Goal: Task Accomplishment & Management: Use online tool/utility

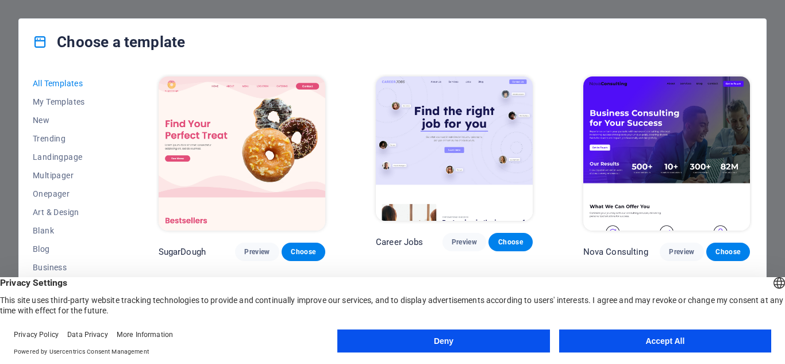
click at [679, 336] on button "Accept All" at bounding box center [665, 340] width 212 height 23
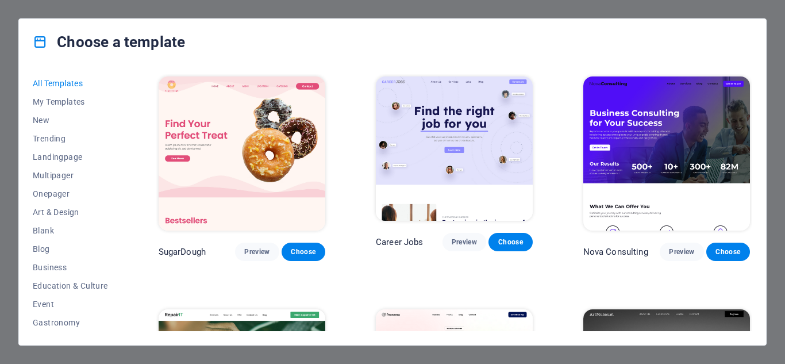
click at [643, 352] on div "Choose a template All Templates My Templates New Trending Landingpage Multipage…" at bounding box center [392, 182] width 785 height 364
click at [320, 9] on div "Choose a template All Templates My Templates New Trending Landingpage Multipage…" at bounding box center [392, 182] width 785 height 364
click at [331, 16] on div "Choose a template All Templates My Templates New Trending Landingpage Multipage…" at bounding box center [392, 182] width 785 height 364
click at [335, 11] on div "Choose a template All Templates My Templates New Trending Landingpage Multipage…" at bounding box center [392, 182] width 785 height 364
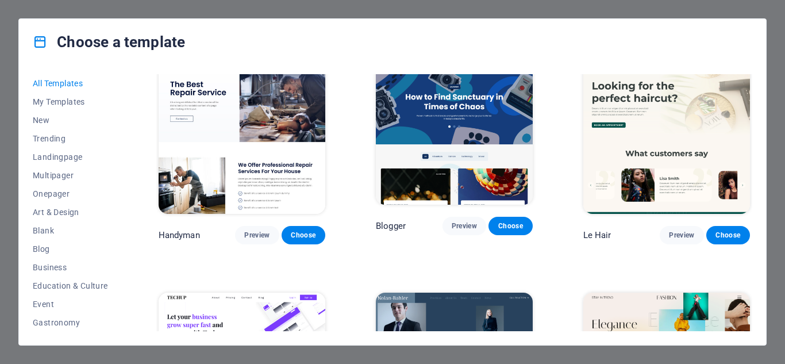
scroll to position [3391, 0]
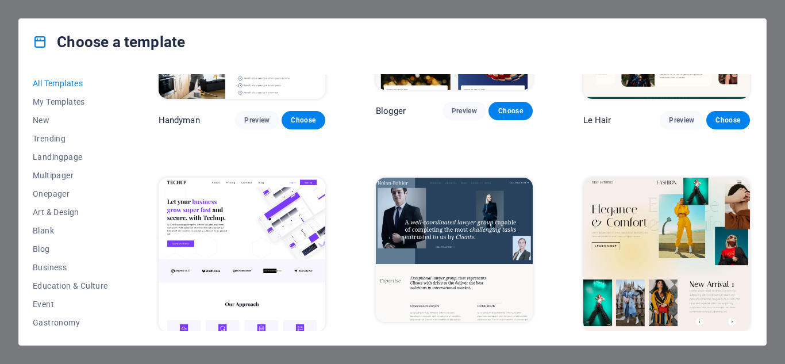
click at [309, 348] on span "Choose" at bounding box center [303, 352] width 25 height 9
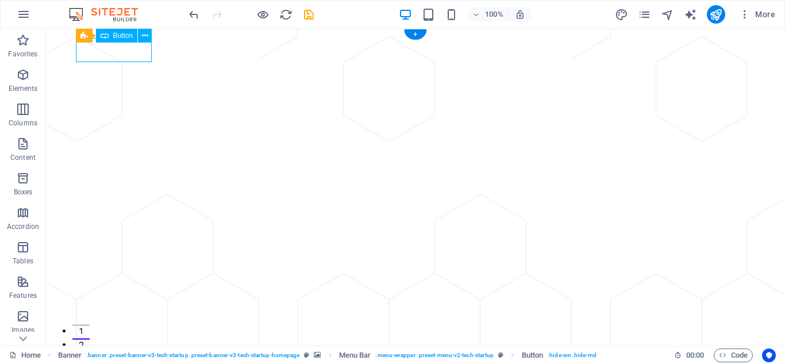
select select "px"
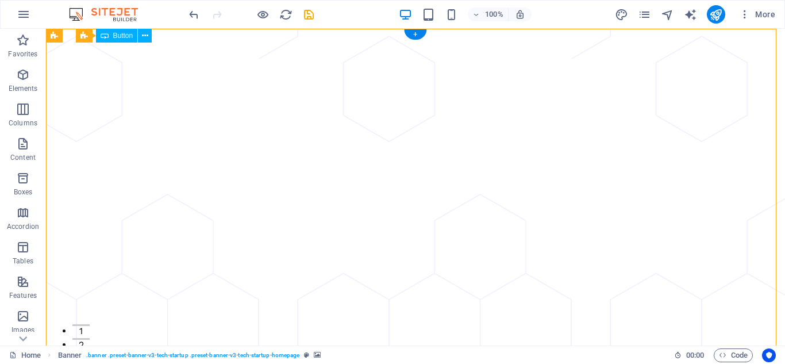
drag, startPoint x: 129, startPoint y: 50, endPoint x: 123, endPoint y: 58, distance: 9.9
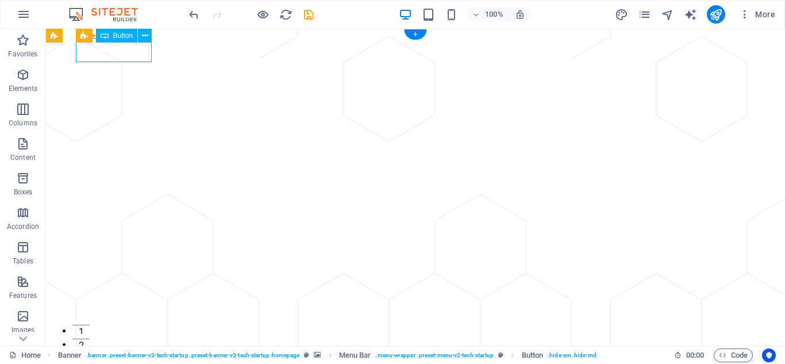
drag, startPoint x: 136, startPoint y: 56, endPoint x: 164, endPoint y: 75, distance: 34.0
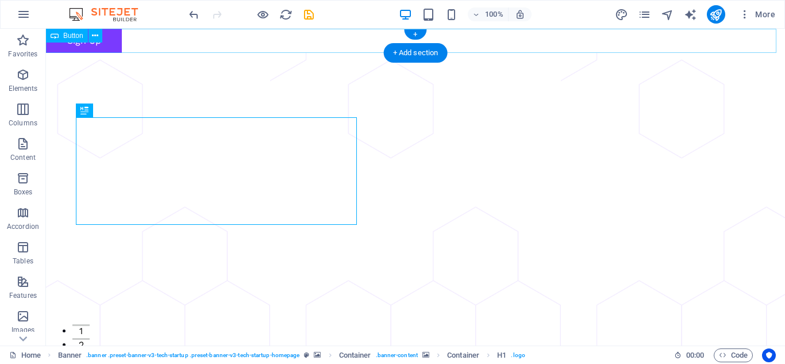
click at [144, 40] on div "Sign Up" at bounding box center [415, 41] width 739 height 24
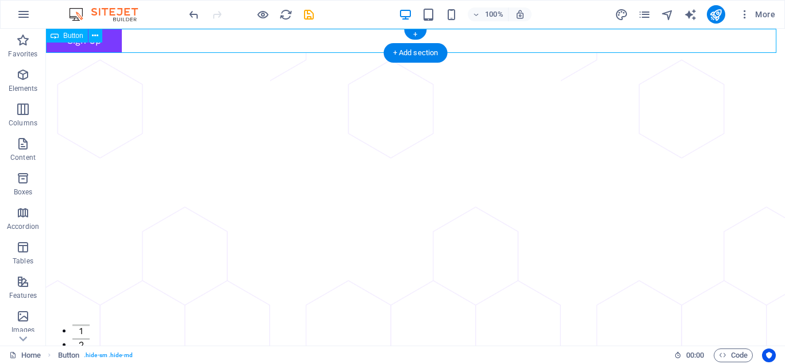
click at [105, 41] on div "Button" at bounding box center [78, 36] width 64 height 14
click at [112, 47] on div "Sign Up" at bounding box center [415, 41] width 739 height 24
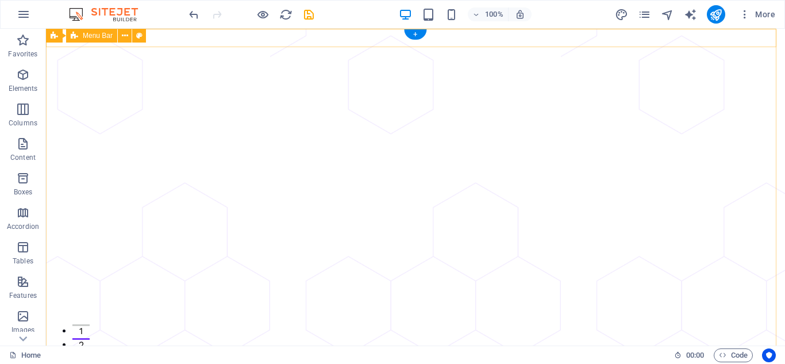
click at [160, 355] on div "Menu" at bounding box center [415, 364] width 739 height 18
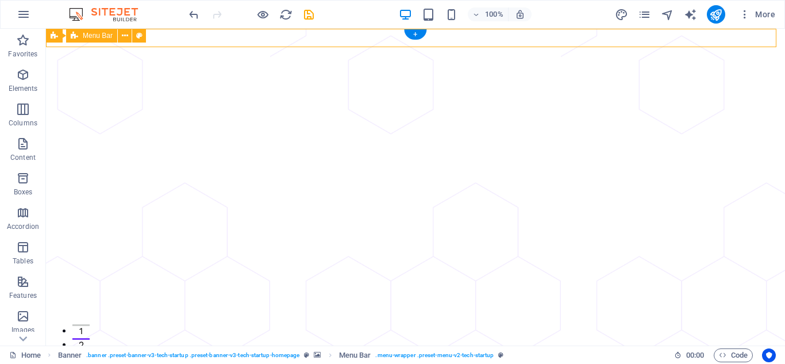
click at [162, 355] on div "Menu" at bounding box center [415, 364] width 739 height 18
click at [416, 33] on div "+" at bounding box center [415, 34] width 22 height 10
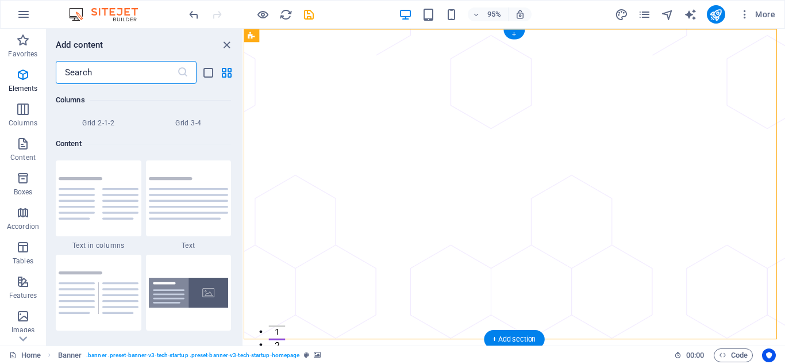
scroll to position [2011, 0]
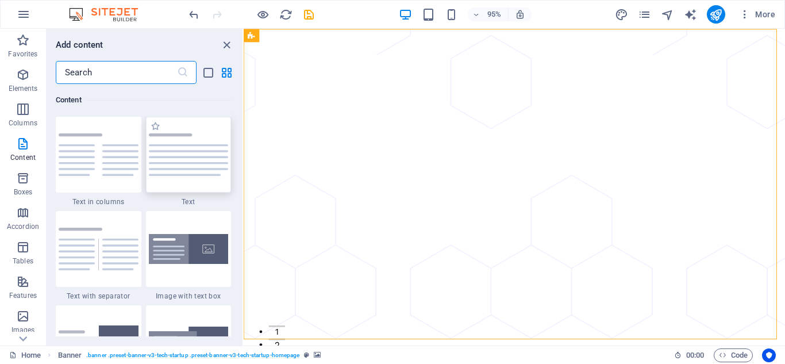
click at [168, 159] on img at bounding box center [189, 154] width 80 height 43
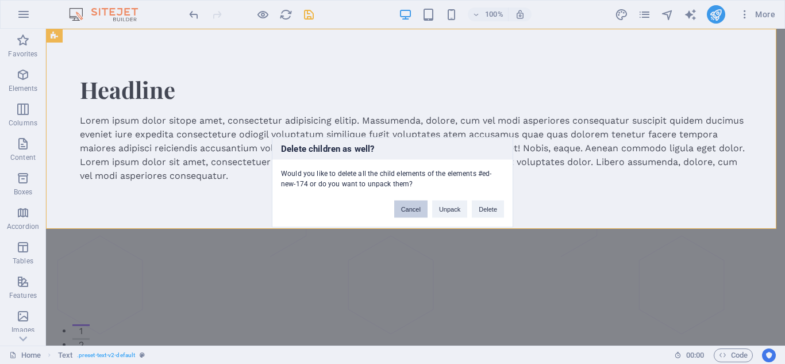
drag, startPoint x: 417, startPoint y: 205, endPoint x: 270, endPoint y: 156, distance: 155.0
click at [417, 205] on button "Cancel" at bounding box center [410, 208] width 33 height 17
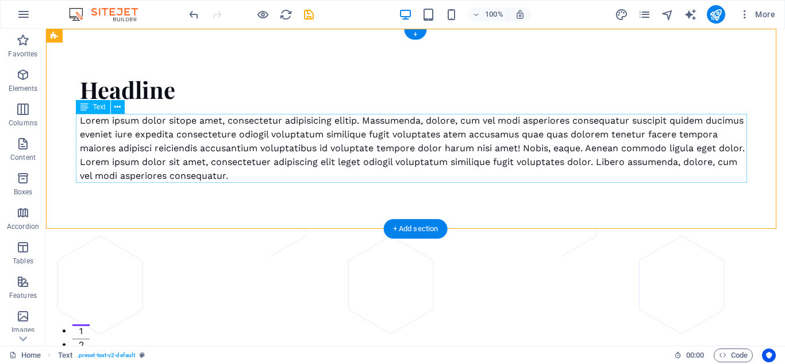
click at [226, 175] on div "Lorem ipsum dolor sitope amet, consectetur adipisicing elitip. Massumenda, dolo…" at bounding box center [415, 148] width 671 height 69
click at [113, 107] on button at bounding box center [118, 107] width 14 height 14
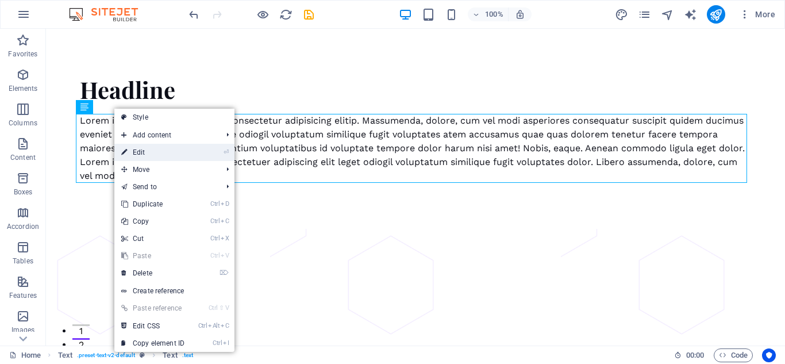
click at [144, 154] on link "⏎ Edit" at bounding box center [152, 152] width 77 height 17
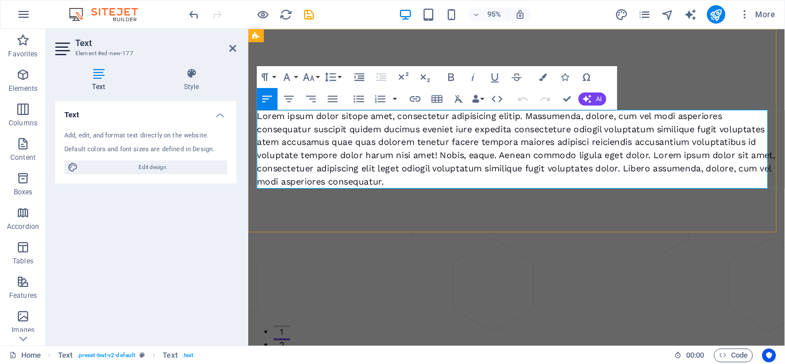
click at [461, 190] on p "Lorem ipsum dolor sitope amet, consectetur adipisicing elitip. Massumenda, dolo…" at bounding box center [530, 155] width 547 height 83
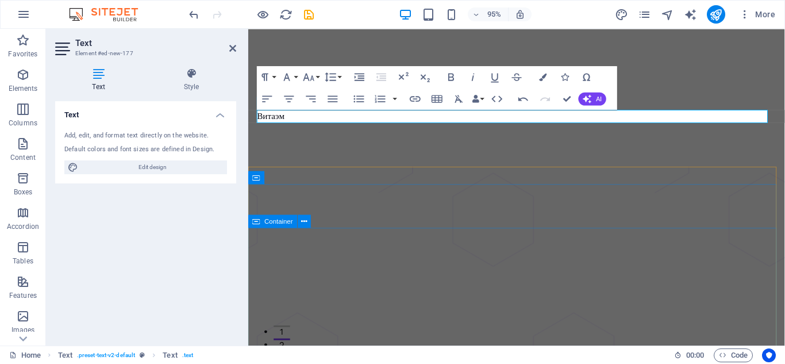
drag, startPoint x: 616, startPoint y: 310, endPoint x: 771, endPoint y: 266, distance: 161.8
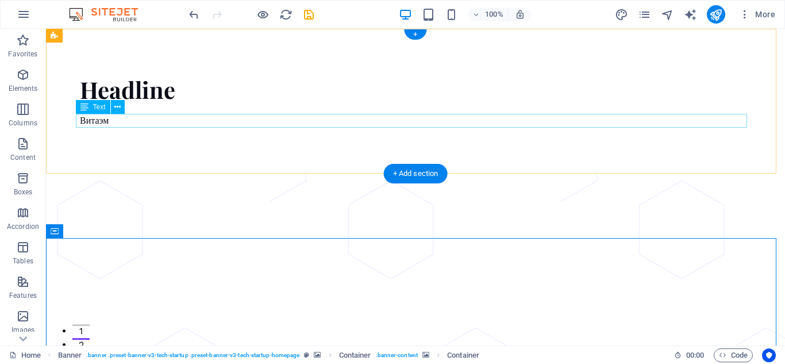
click at [129, 116] on div "Витаэм" at bounding box center [415, 121] width 671 height 14
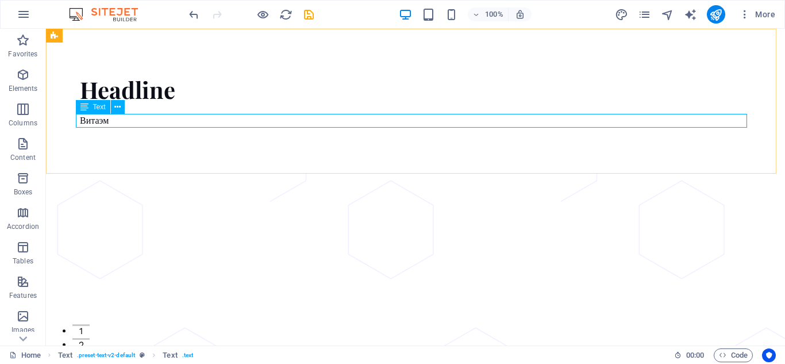
click at [99, 111] on div "Text" at bounding box center [93, 107] width 34 height 14
click at [115, 107] on icon at bounding box center [117, 107] width 6 height 12
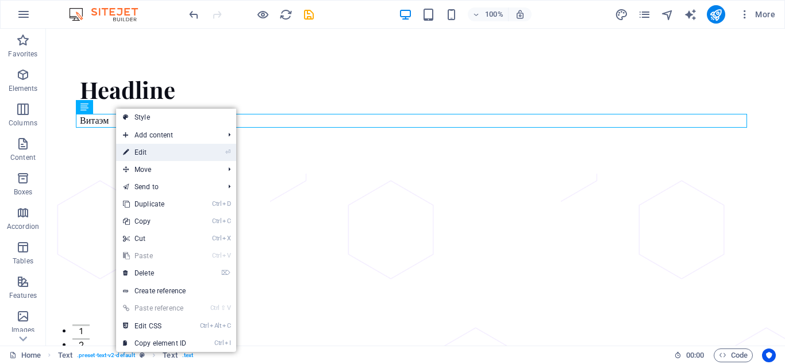
click at [147, 152] on link "⏎ Edit" at bounding box center [154, 152] width 77 height 17
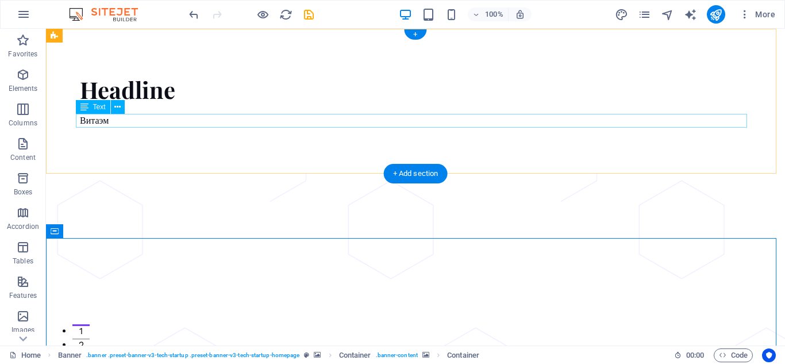
click at [139, 120] on div "Витаэм" at bounding box center [415, 121] width 671 height 14
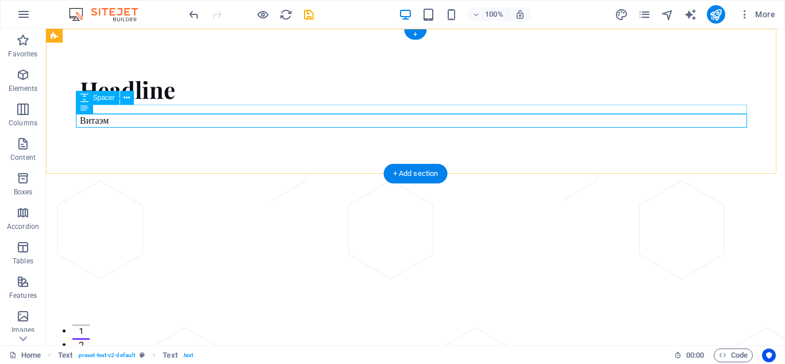
click at [209, 111] on div at bounding box center [415, 109] width 671 height 9
click at [195, 124] on div "Витаэм" at bounding box center [415, 121] width 671 height 14
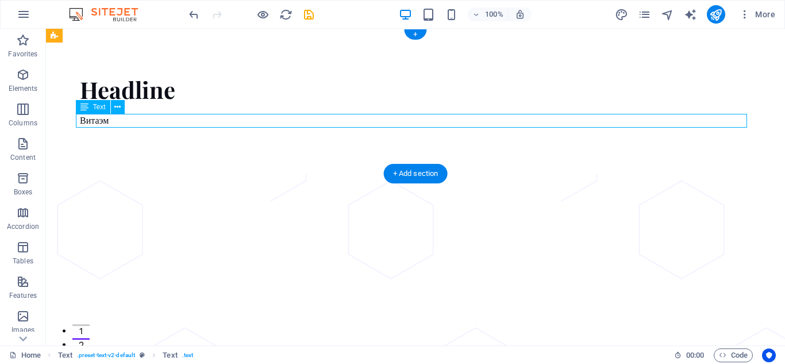
click at [194, 122] on div "Витаэм" at bounding box center [415, 121] width 671 height 14
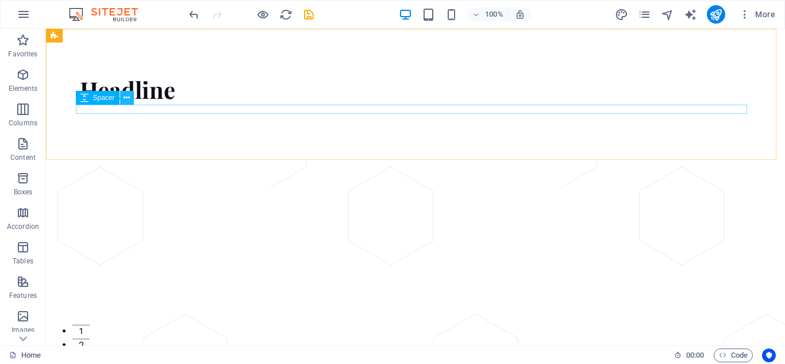
click at [128, 97] on icon at bounding box center [127, 98] width 6 height 12
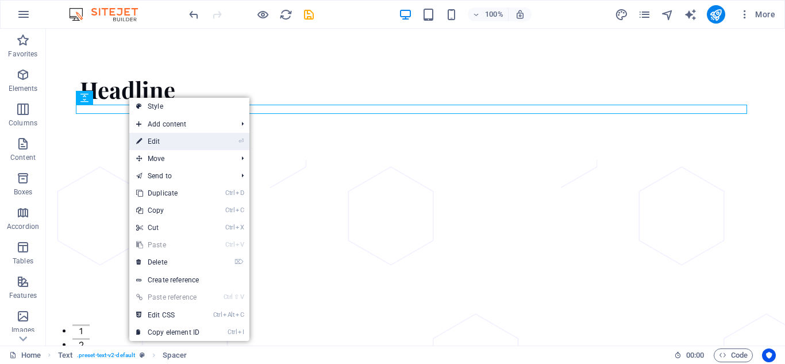
click at [166, 139] on link "⏎ Edit" at bounding box center [167, 141] width 77 height 17
select select "rem"
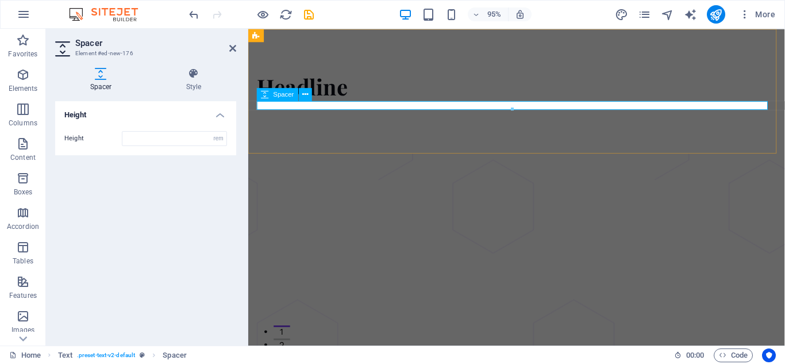
click at [316, 105] on div at bounding box center [530, 109] width 547 height 9
click at [317, 106] on div at bounding box center [530, 109] width 547 height 9
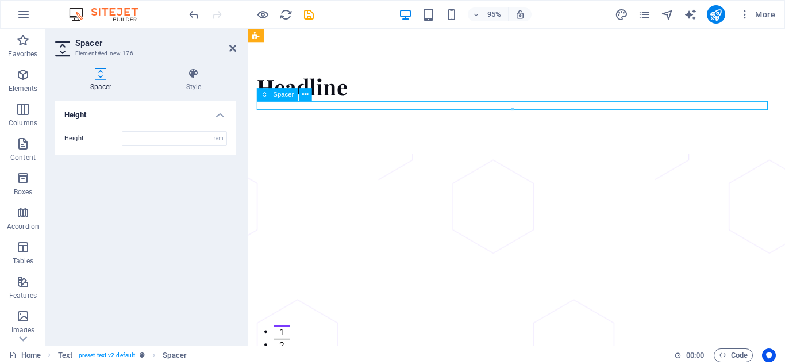
click at [311, 110] on div at bounding box center [530, 109] width 547 height 9
click at [304, 106] on div at bounding box center [530, 109] width 547 height 9
click at [289, 110] on div at bounding box center [530, 109] width 547 height 9
click at [339, 90] on div "Headline" at bounding box center [530, 90] width 547 height 30
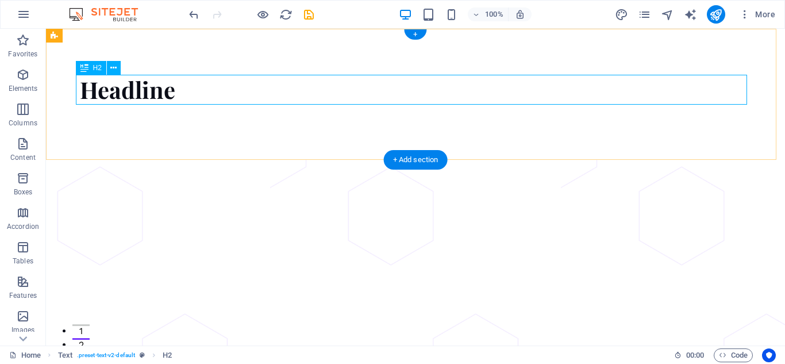
click at [161, 89] on div "Headline" at bounding box center [415, 90] width 671 height 30
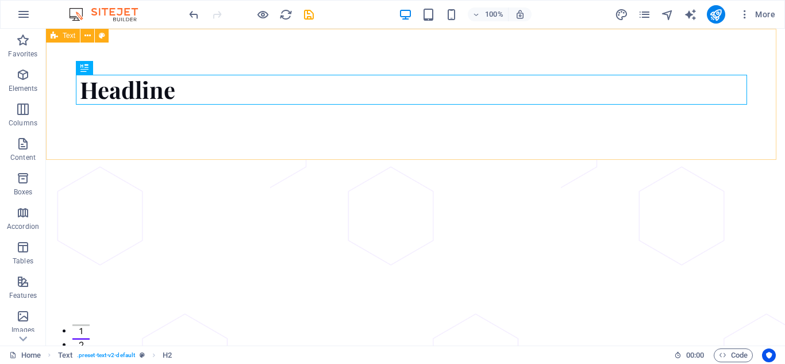
click at [64, 37] on span "Text" at bounding box center [69, 35] width 13 height 7
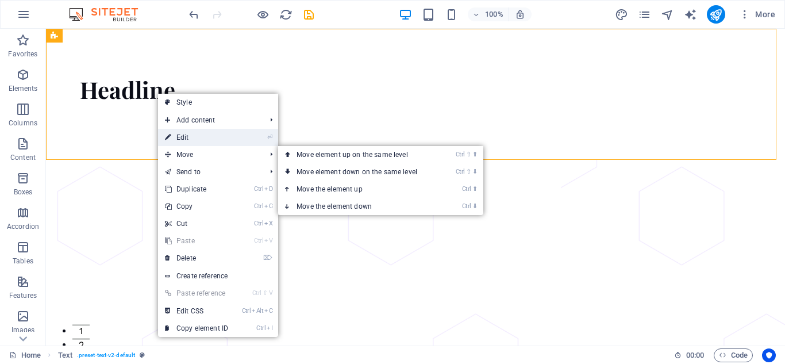
click at [184, 137] on link "⏎ Edit" at bounding box center [196, 137] width 77 height 17
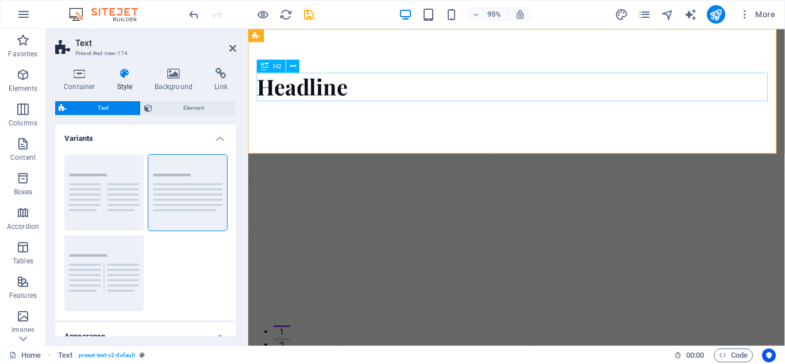
click at [353, 94] on div "Headline" at bounding box center [530, 90] width 547 height 30
click at [354, 90] on div "Headline" at bounding box center [530, 90] width 547 height 30
click at [347, 92] on div "Headline" at bounding box center [530, 90] width 547 height 30
click at [341, 94] on div "Headline" at bounding box center [530, 90] width 547 height 30
drag, startPoint x: 337, startPoint y: 94, endPoint x: 447, endPoint y: 152, distance: 123.9
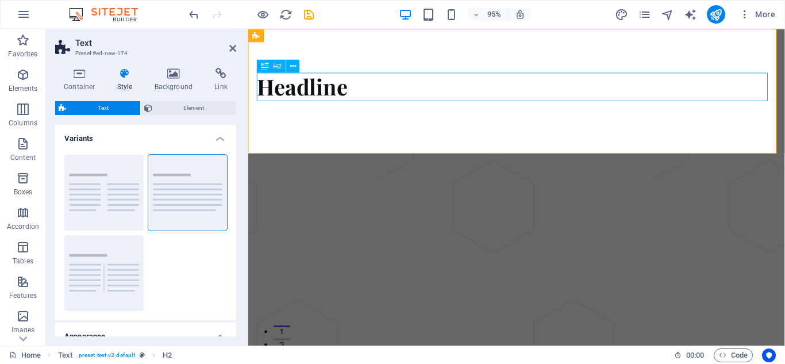
click at [534, 92] on div "Headline" at bounding box center [530, 90] width 547 height 30
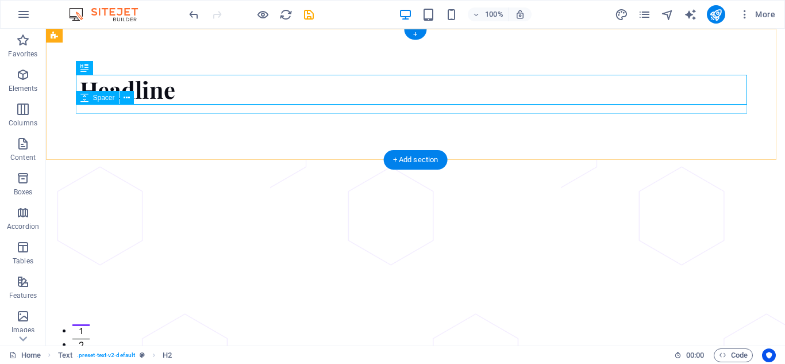
click at [155, 105] on div at bounding box center [415, 109] width 671 height 9
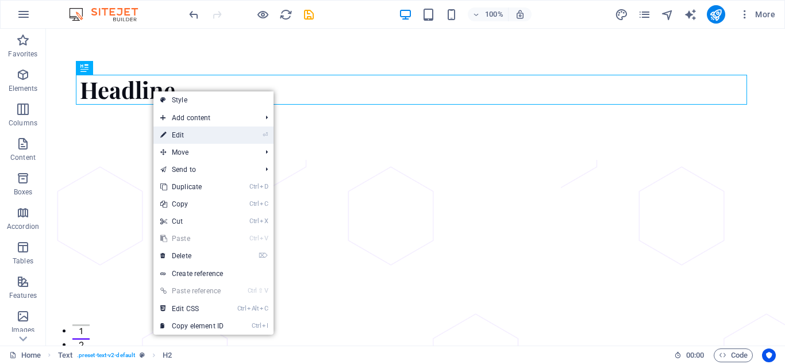
click at [179, 133] on link "⏎ Edit" at bounding box center [191, 134] width 77 height 17
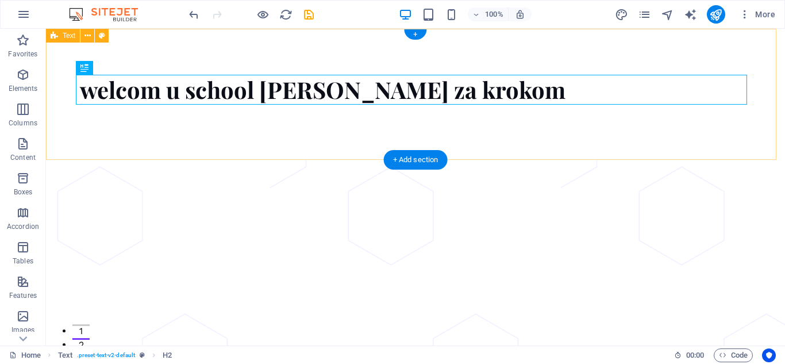
click at [256, 155] on div "welcom u school krok za krokom" at bounding box center [415, 94] width 739 height 131
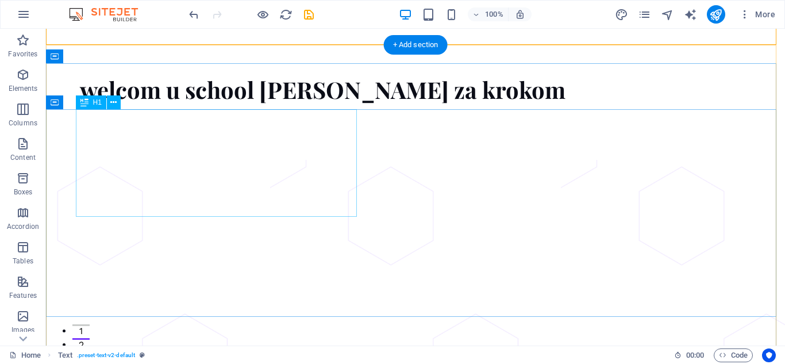
scroll to position [115, 0]
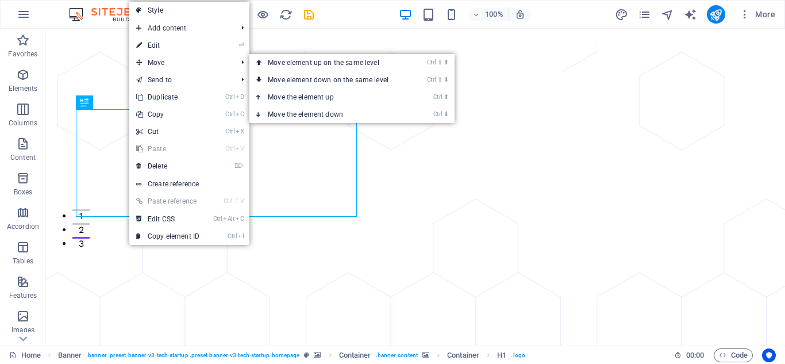
click at [156, 47] on link "⏎ Edit" at bounding box center [167, 45] width 77 height 17
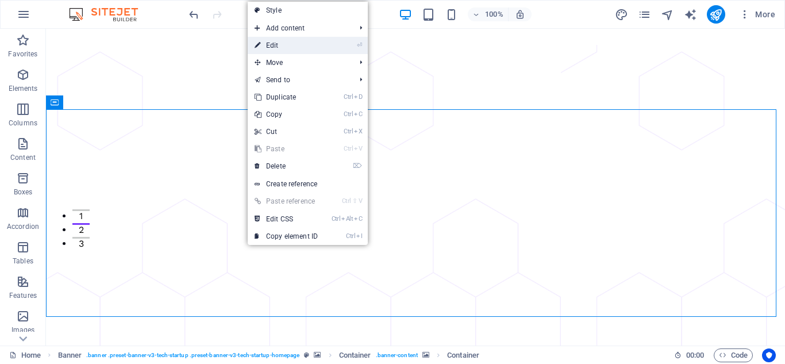
click at [292, 45] on link "⏎ Edit" at bounding box center [286, 45] width 77 height 17
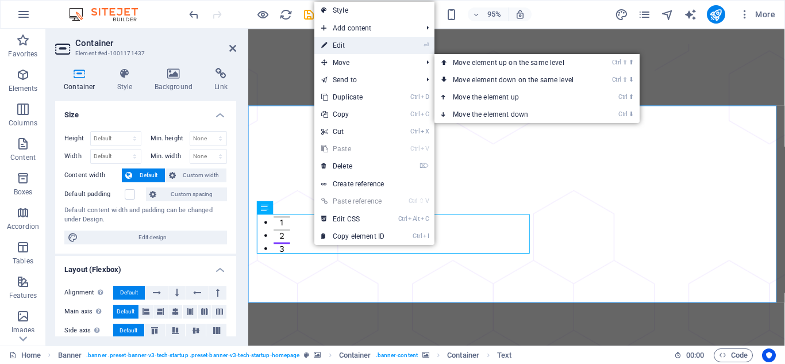
click at [335, 42] on link "⏎ Edit" at bounding box center [352, 45] width 77 height 17
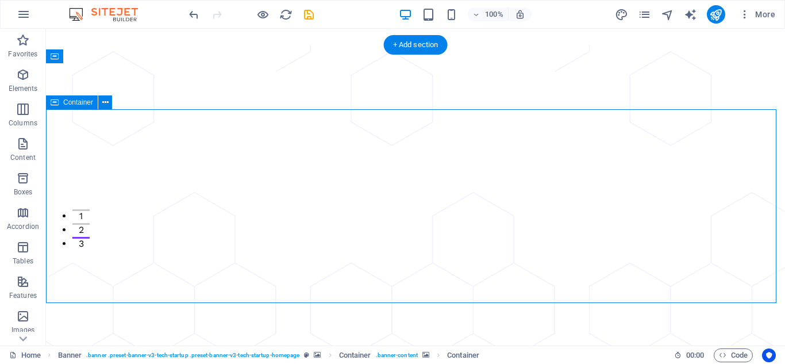
drag, startPoint x: 541, startPoint y: 183, endPoint x: 243, endPoint y: 256, distance: 306.9
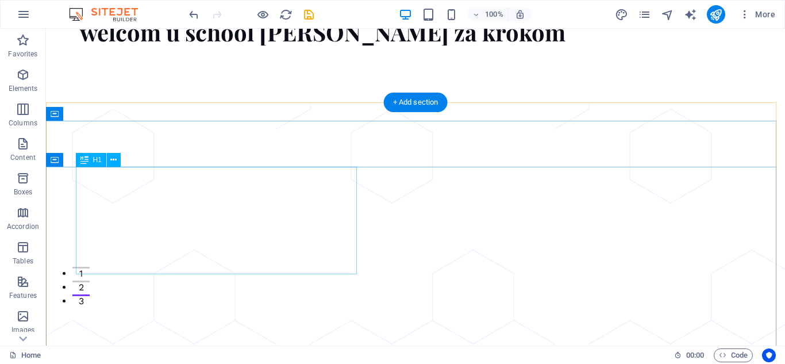
scroll to position [0, 0]
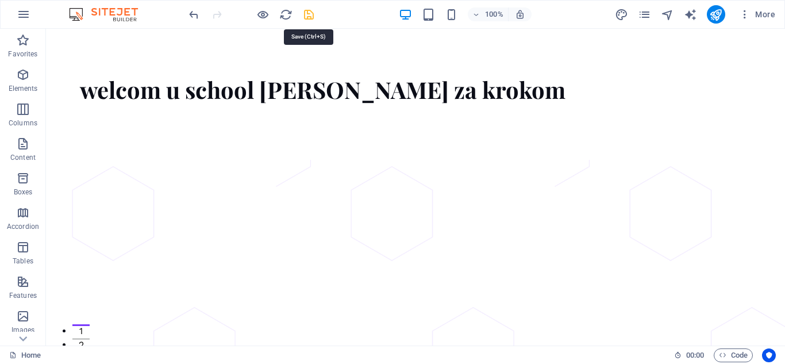
click at [303, 11] on icon "save" at bounding box center [308, 14] width 13 height 13
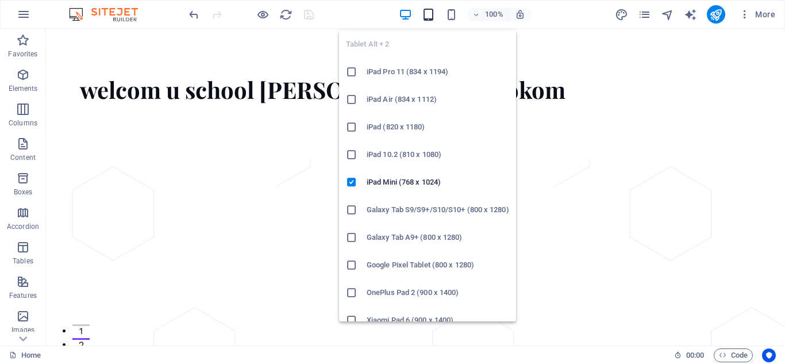
click at [426, 13] on icon "button" at bounding box center [428, 14] width 13 height 13
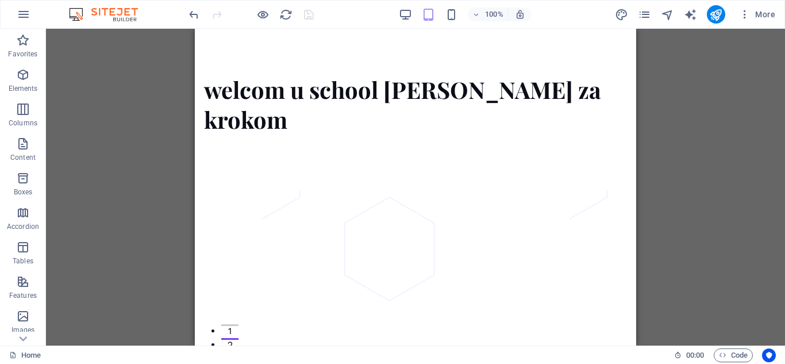
click at [440, 11] on div "100%" at bounding box center [465, 14] width 133 height 18
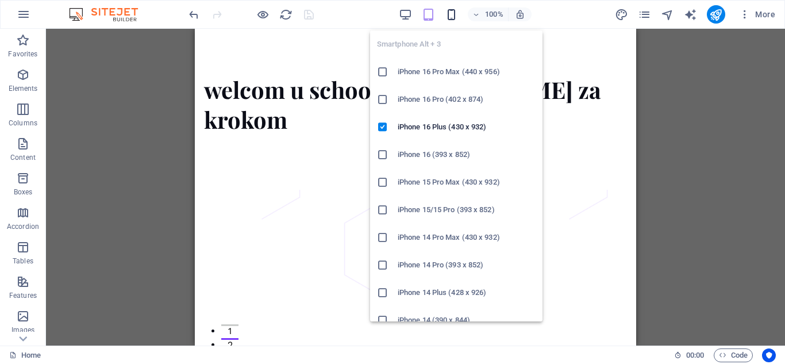
click at [447, 13] on icon "button" at bounding box center [451, 14] width 13 height 13
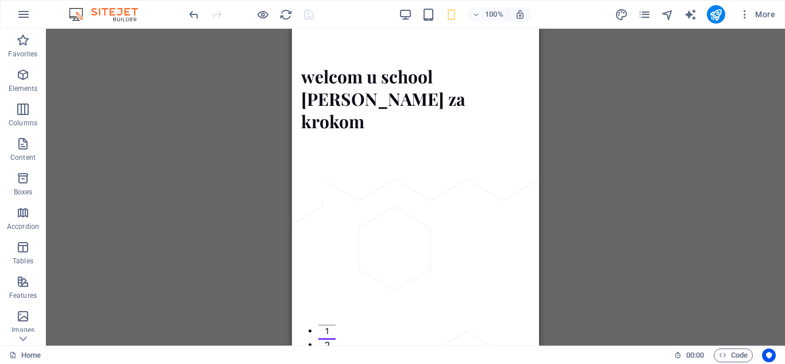
drag, startPoint x: 601, startPoint y: 147, endPoint x: 590, endPoint y: 159, distance: 15.9
click at [598, 151] on div "H1 Banner Container Container Spacer Text Button Banner Menu Bar Menu Bar Logo …" at bounding box center [415, 187] width 739 height 317
click at [191, 15] on icon "undo" at bounding box center [193, 14] width 13 height 13
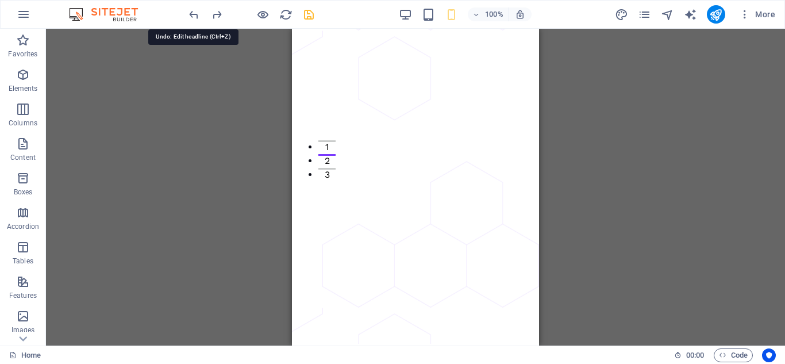
scroll to position [194, 0]
click at [124, 20] on img at bounding box center [109, 14] width 86 height 14
click at [95, 11] on img at bounding box center [109, 14] width 86 height 14
click at [21, 18] on icon "button" at bounding box center [24, 14] width 14 height 14
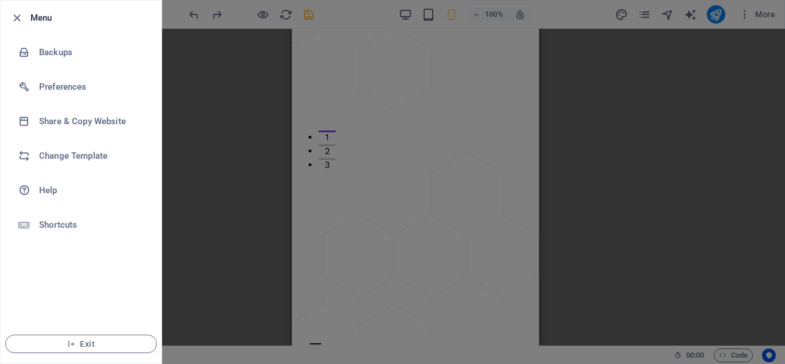
click at [232, 163] on div at bounding box center [392, 182] width 785 height 364
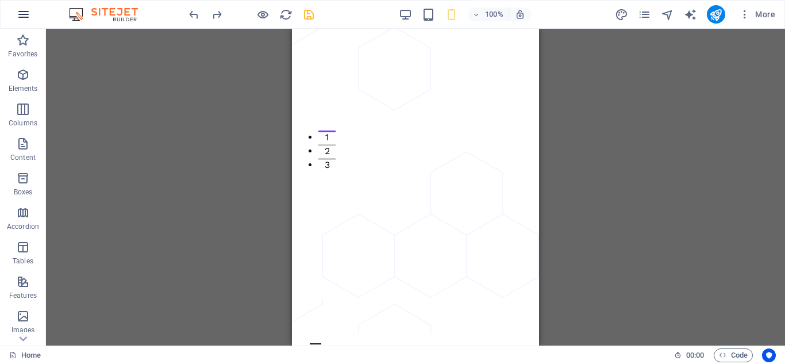
click at [22, 15] on icon "button" at bounding box center [24, 14] width 14 height 14
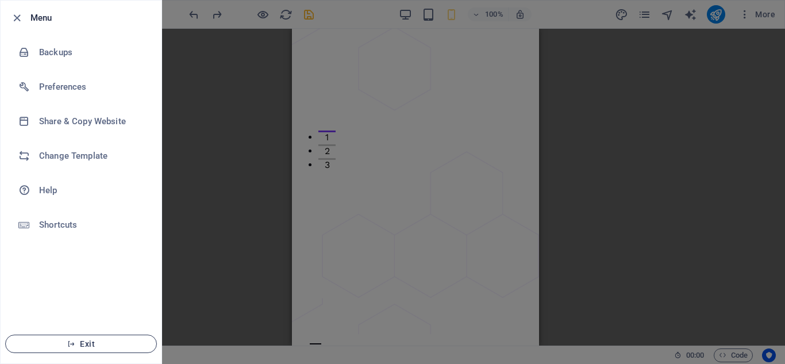
click at [80, 347] on span "Exit" at bounding box center [81, 343] width 132 height 9
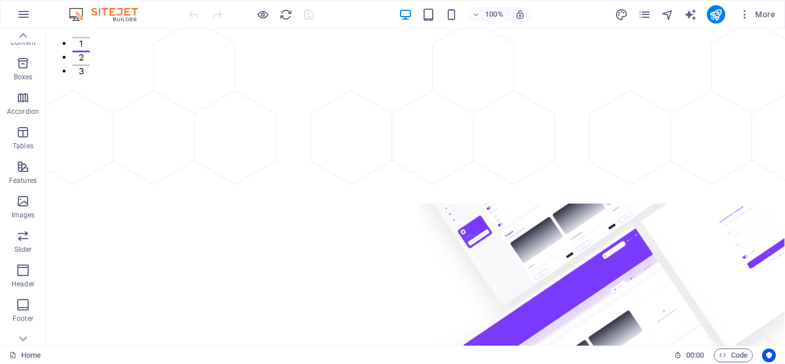
scroll to position [201, 0]
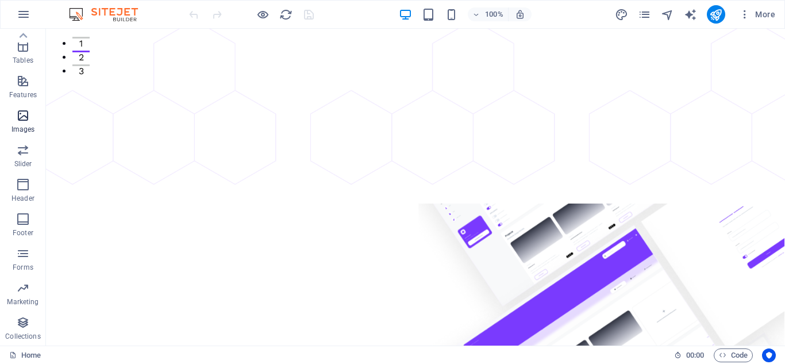
click at [20, 122] on span "Images" at bounding box center [23, 123] width 46 height 28
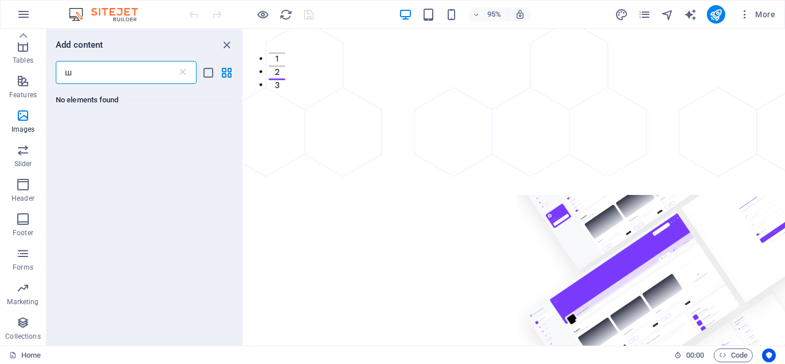
scroll to position [0, 0]
type input "ш"
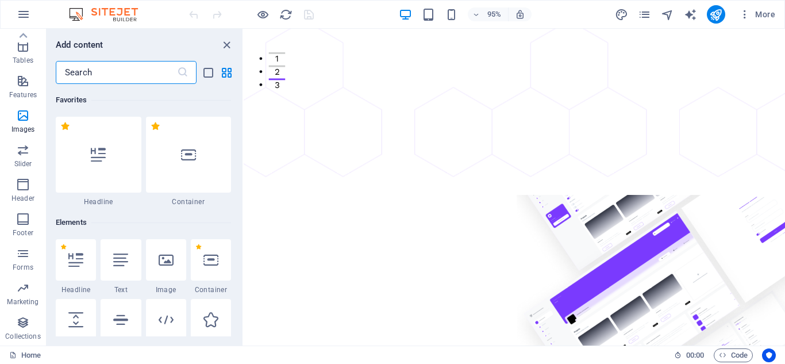
type input "ы"
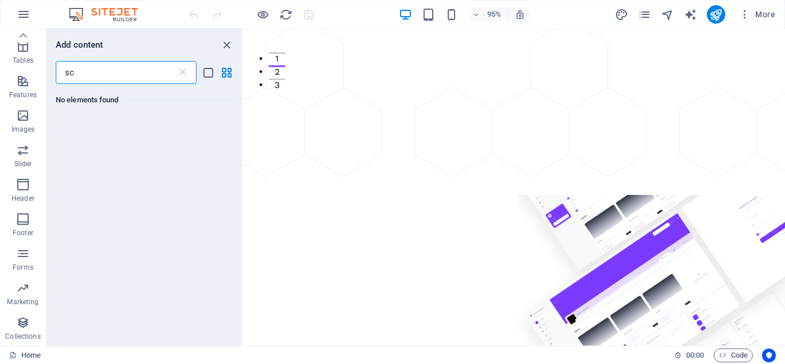
type input "s"
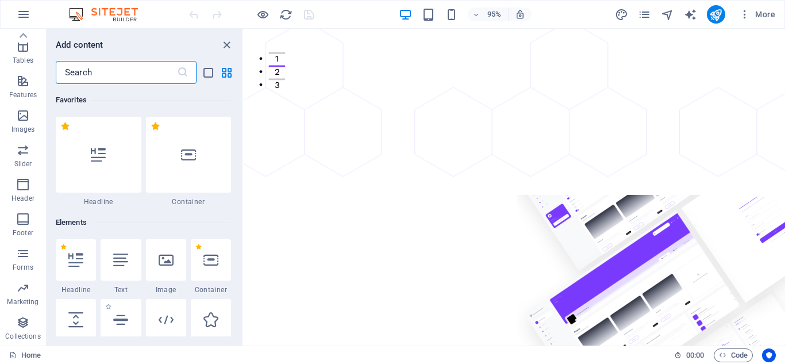
scroll to position [115, 0]
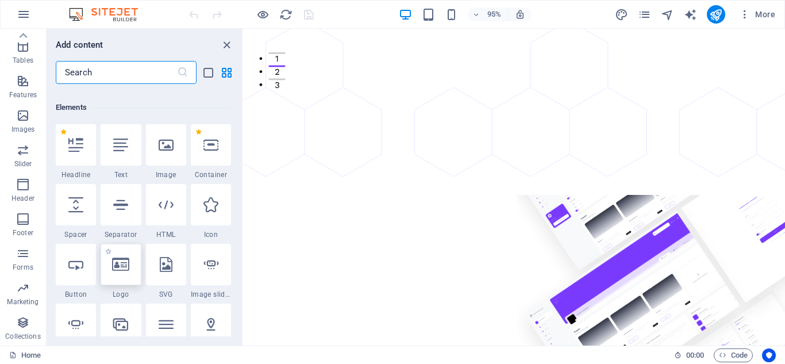
click at [122, 272] on div at bounding box center [121, 264] width 40 height 41
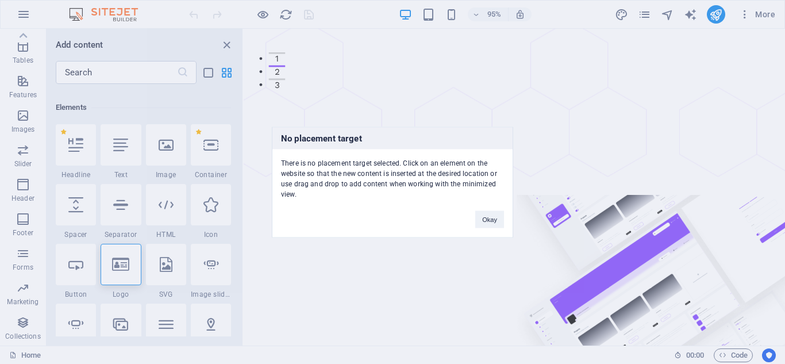
click at [506, 106] on div "No placement target There is no placement target selected. Click on an element …" at bounding box center [392, 182] width 785 height 364
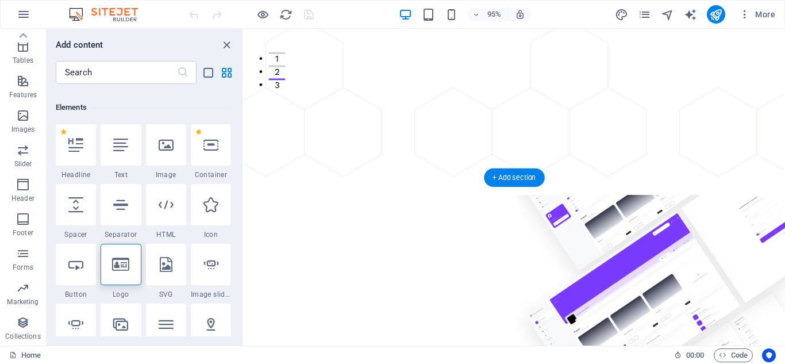
click at [406, 203] on figure at bounding box center [529, 350] width 570 height 294
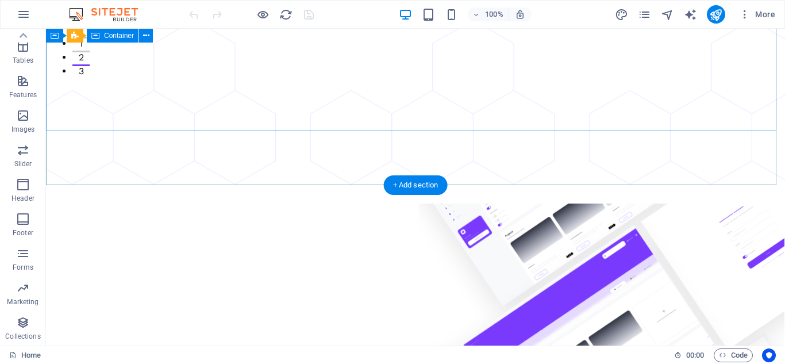
scroll to position [172, 0]
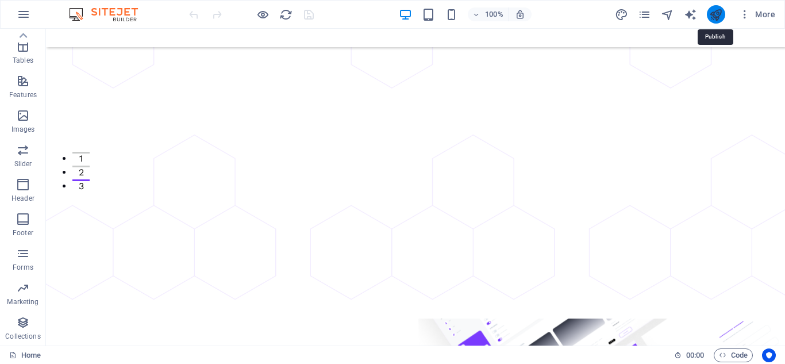
click at [715, 9] on icon "publish" at bounding box center [715, 14] width 13 height 13
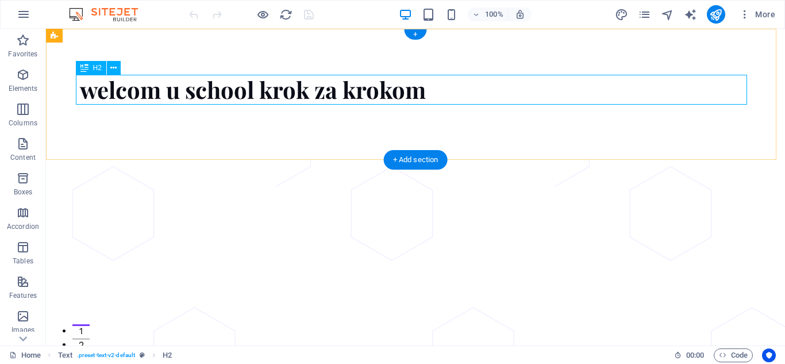
click at [464, 84] on div "welcom u school krok za krokom" at bounding box center [415, 90] width 671 height 30
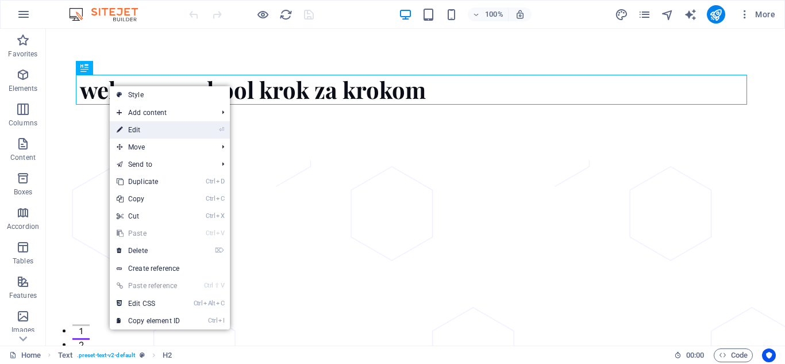
click at [149, 132] on link "⏎ Edit" at bounding box center [148, 129] width 77 height 17
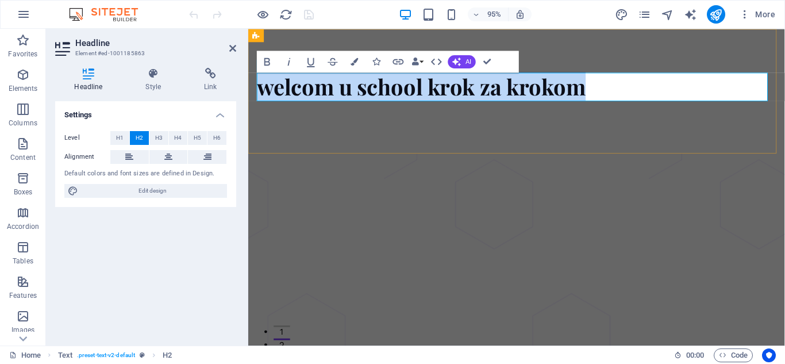
click at [646, 89] on h2 "welcom u school krok za krokom" at bounding box center [530, 90] width 547 height 30
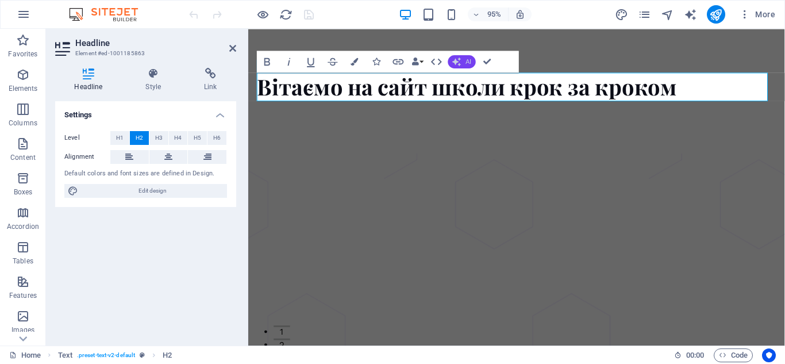
click at [468, 63] on span "AI" at bounding box center [469, 61] width 6 height 6
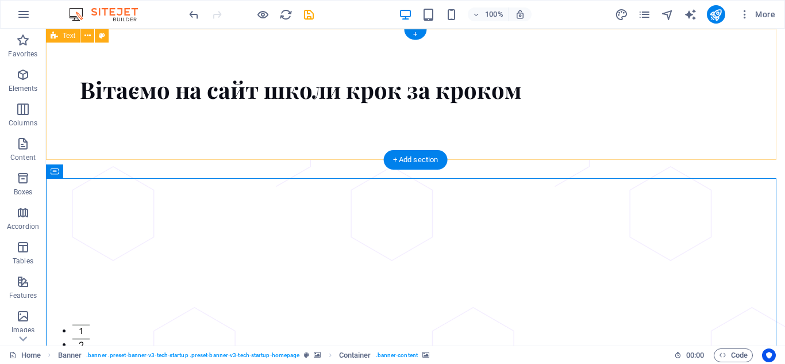
click at [449, 133] on div "Вітаємо на сайт школи крок за кроком" at bounding box center [415, 94] width 739 height 131
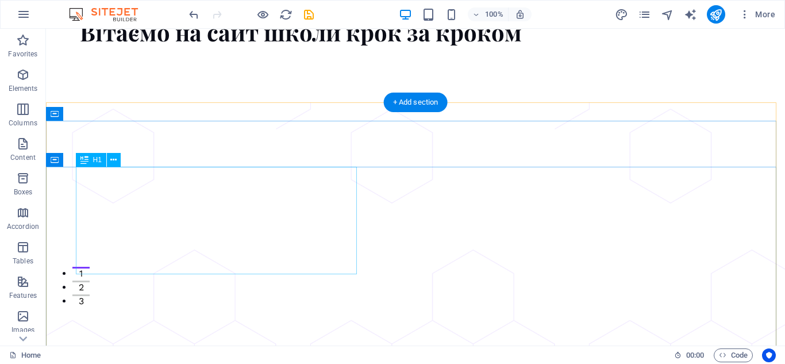
scroll to position [172, 0]
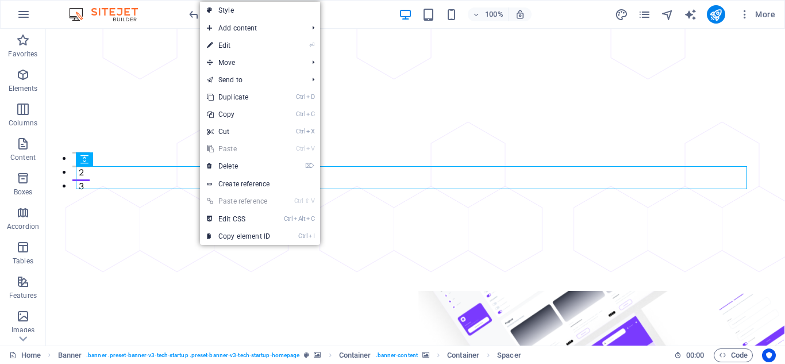
click at [239, 47] on link "⏎ Edit" at bounding box center [238, 45] width 77 height 17
select select "px"
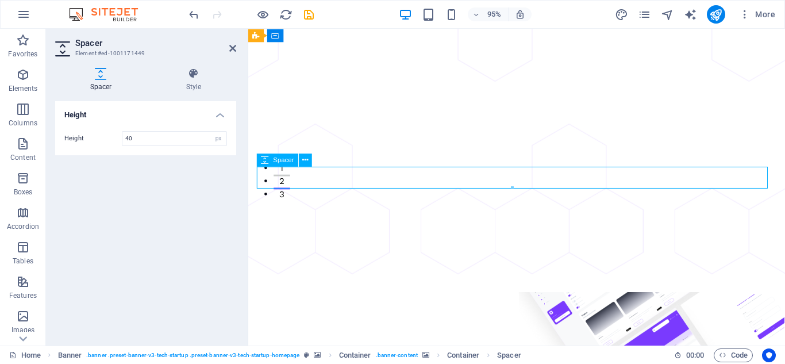
drag, startPoint x: 305, startPoint y: 180, endPoint x: 324, endPoint y: 182, distance: 19.1
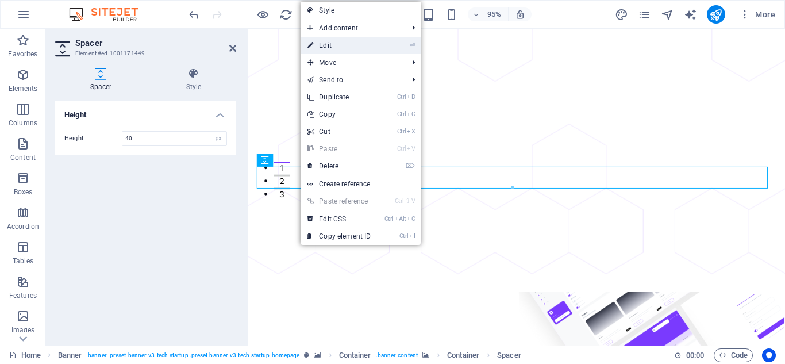
click at [333, 42] on link "⏎ Edit" at bounding box center [339, 45] width 77 height 17
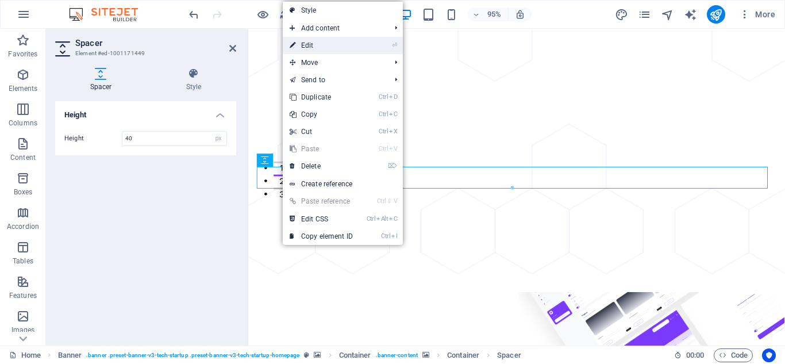
click at [313, 48] on link "⏎ Edit" at bounding box center [321, 45] width 77 height 17
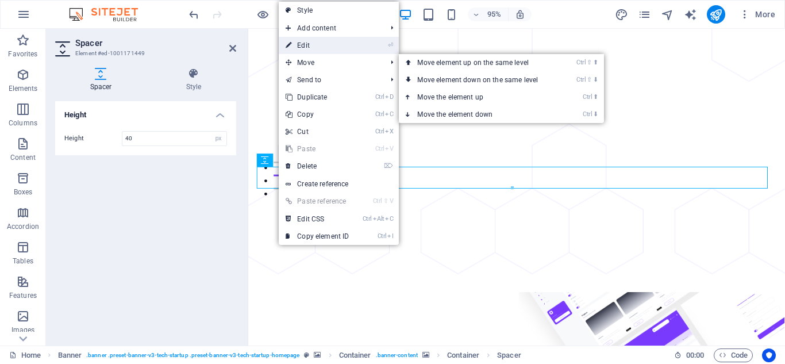
click at [307, 45] on link "⏎ Edit" at bounding box center [317, 45] width 77 height 17
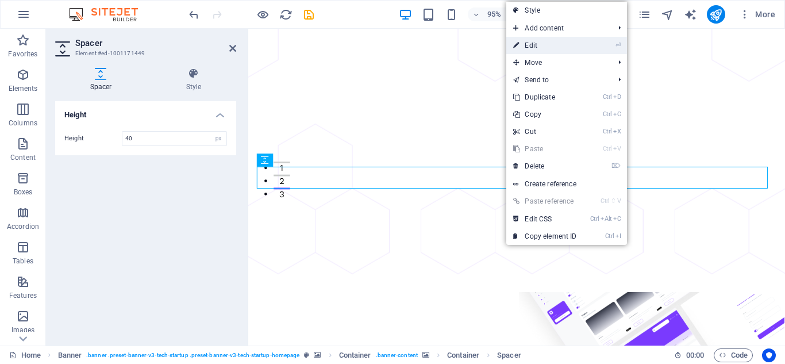
click at [538, 45] on link "⏎ Edit" at bounding box center [544, 45] width 77 height 17
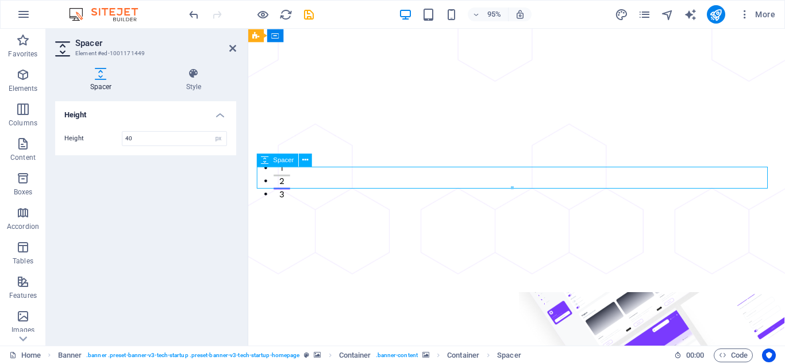
drag, startPoint x: 263, startPoint y: 163, endPoint x: 266, endPoint y: 156, distance: 7.3
click at [266, 156] on icon at bounding box center [264, 159] width 7 height 13
drag, startPoint x: 425, startPoint y: 218, endPoint x: 349, endPoint y: 202, distance: 77.0
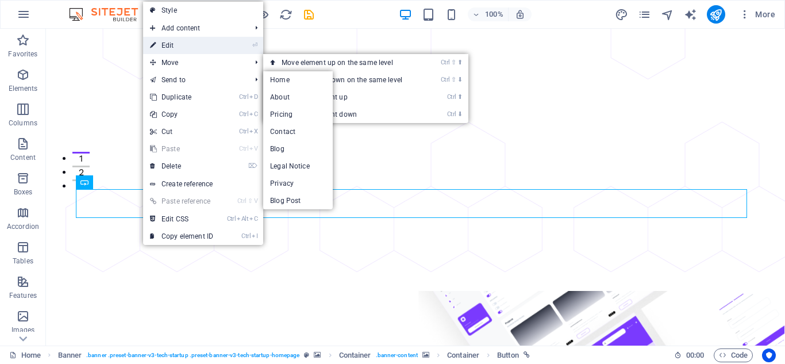
click at [175, 44] on link "⏎ Edit" at bounding box center [181, 45] width 77 height 17
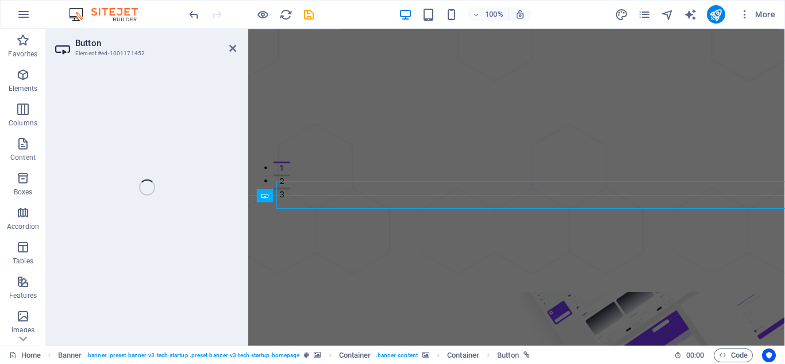
select select "px"
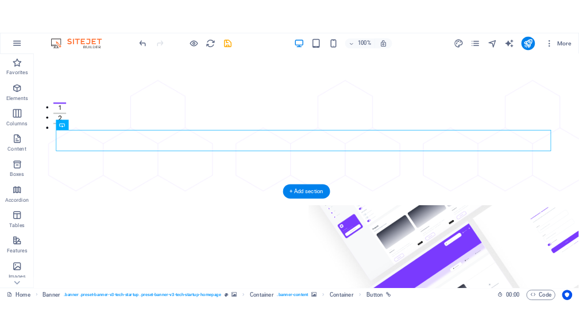
scroll to position [287, 0]
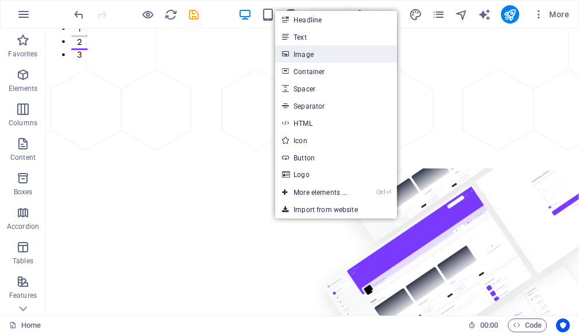
click at [306, 55] on link "Image" at bounding box center [336, 53] width 122 height 17
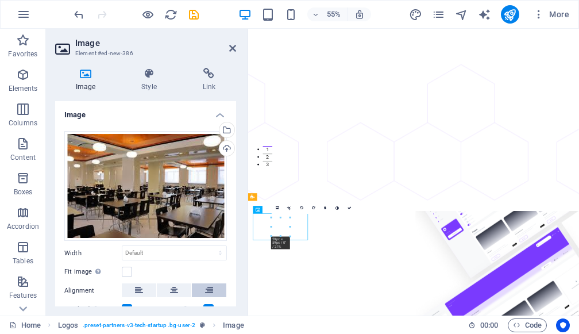
scroll to position [57, 0]
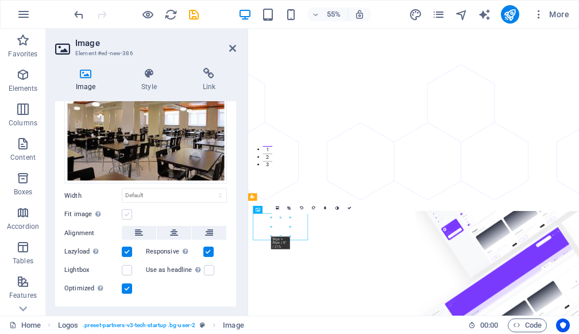
click at [129, 211] on label at bounding box center [127, 214] width 10 height 10
click at [0, 0] on input "Fit image Automatically fit image to a fixed width and height" at bounding box center [0, 0] width 0 height 0
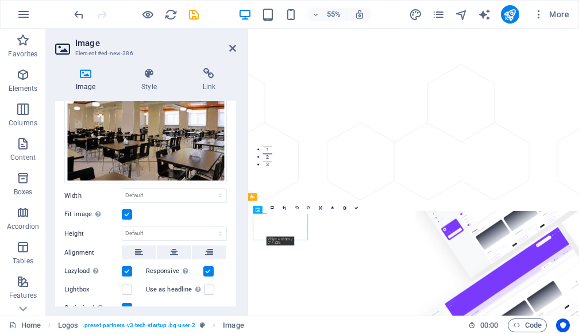
click at [129, 211] on label at bounding box center [127, 214] width 10 height 10
click at [0, 0] on input "Fit image Automatically fit image to a fixed width and height" at bounding box center [0, 0] width 0 height 0
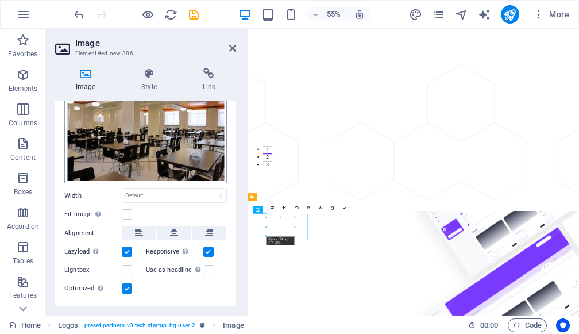
scroll to position [0, 0]
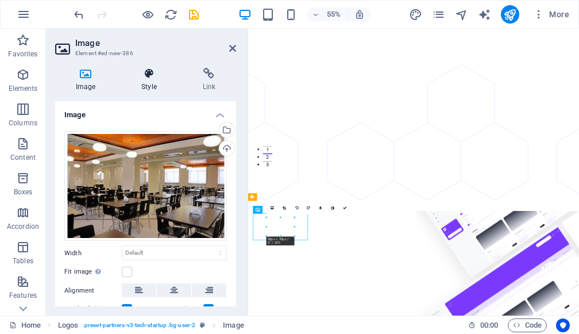
click at [149, 83] on h4 "Style" at bounding box center [151, 80] width 61 height 24
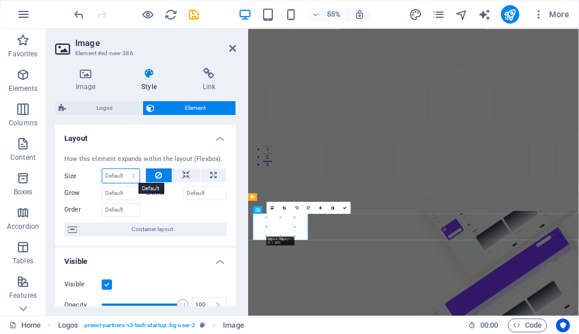
click at [110, 175] on select "Default auto px % 1/1 1/2 1/3 1/4 1/5 1/6 1/7 1/8 1/9 1/10" at bounding box center [120, 176] width 37 height 14
select select "1/7"
click at [122, 169] on select "Default auto px % 1/1 1/2 1/3 1/4 1/5 1/6 1/7 1/8 1/9 1/10" at bounding box center [120, 176] width 37 height 14
type input "14.28"
click at [129, 177] on select "Default auto px % 1/1 1/2 1/3 1/4 1/5 1/6 1/7 1/8 1/9 1/10" at bounding box center [132, 176] width 16 height 14
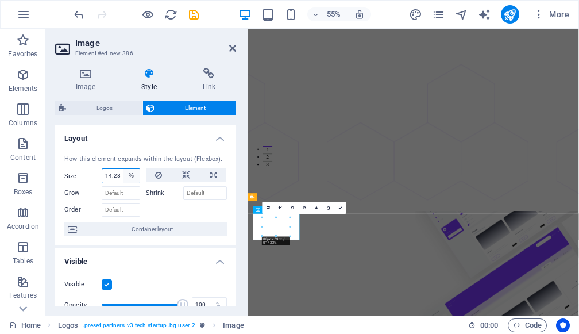
select select "1/10"
click at [124, 169] on select "Default auto px % 1/1 1/2 1/3 1/4 1/5 1/6 1/7 1/8 1/9 1/10" at bounding box center [132, 176] width 16 height 14
type input "10"
click at [130, 174] on select "Default auto px % 1/1 1/2 1/3 1/4 1/5 1/6 1/7 1/8 1/9 1/10" at bounding box center [132, 176] width 16 height 14
select select "1/1"
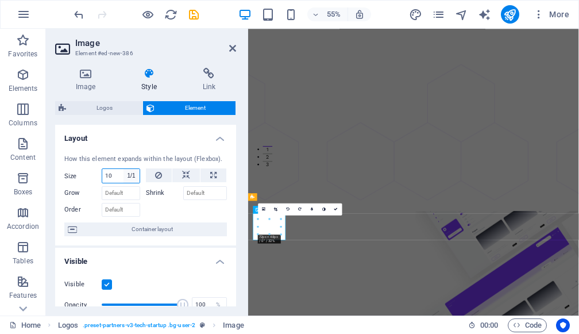
click at [124, 169] on select "Default auto px % 1/1 1/2 1/3 1/4 1/5 1/6 1/7 1/8 1/9 1/10" at bounding box center [132, 176] width 16 height 14
type input "100"
select select "%"
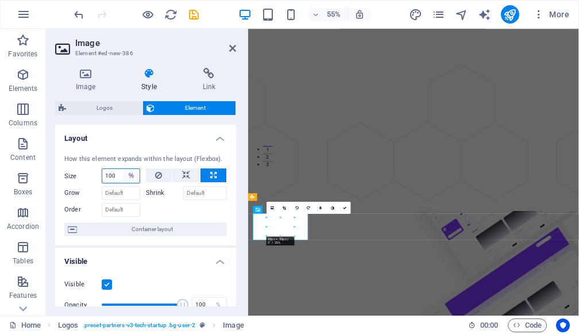
click at [131, 172] on select "Default auto px % 1/1 1/2 1/3 1/4 1/5 1/6 1/7 1/8 1/9 1/10" at bounding box center [132, 176] width 16 height 14
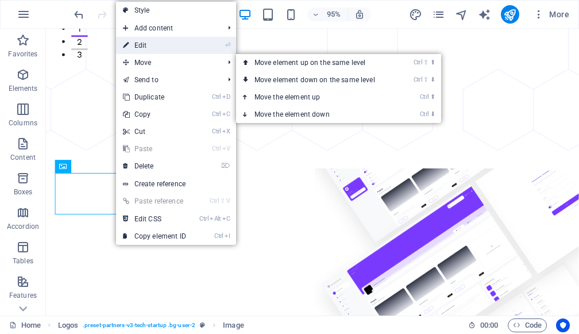
click at [160, 48] on link "⏎ Edit" at bounding box center [154, 45] width 77 height 17
select select "%"
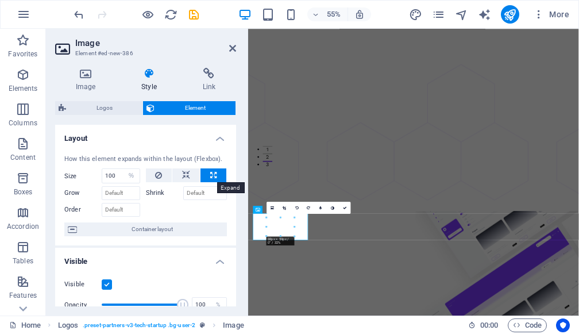
click at [213, 178] on icon at bounding box center [213, 175] width 6 height 14
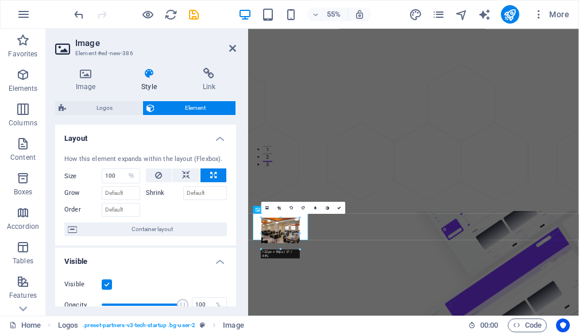
drag, startPoint x: 294, startPoint y: 234, endPoint x: 361, endPoint y: 257, distance: 71.4
drag, startPoint x: 299, startPoint y: 233, endPoint x: 87, endPoint y: 383, distance: 259.8
click at [298, 236] on div "180 170 160 150 140 130 120 110 100 90 80 70 60 50 40 30 20 10 0 -10 -20 -30 -4…" at bounding box center [280, 226] width 39 height 18
drag, startPoint x: 543, startPoint y: 266, endPoint x: 325, endPoint y: 421, distance: 267.0
drag, startPoint x: 298, startPoint y: 234, endPoint x: 320, endPoint y: 283, distance: 53.0
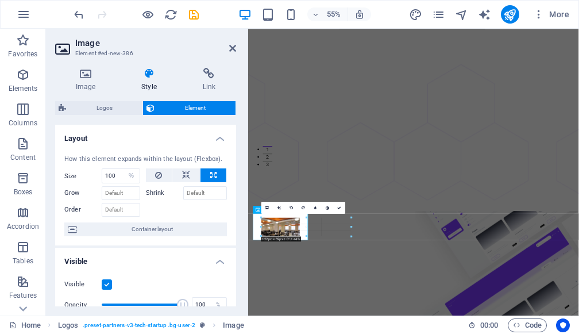
click at [320, 283] on div "H2 Text Container Banner Banner Container Banner Menu Bar Spacer H1 Spacer Butt…" at bounding box center [413, 93] width 331 height 445
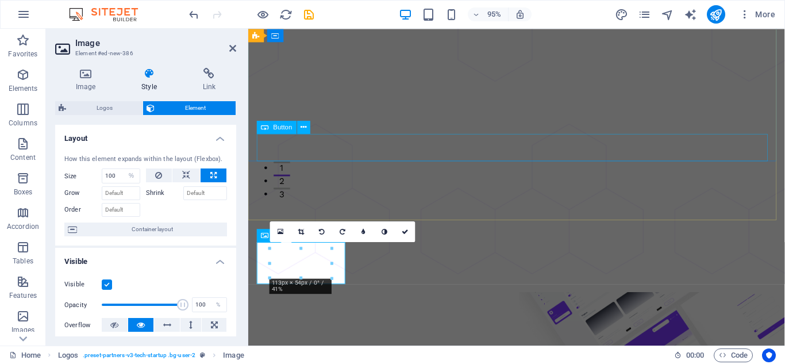
scroll to position [230, 0]
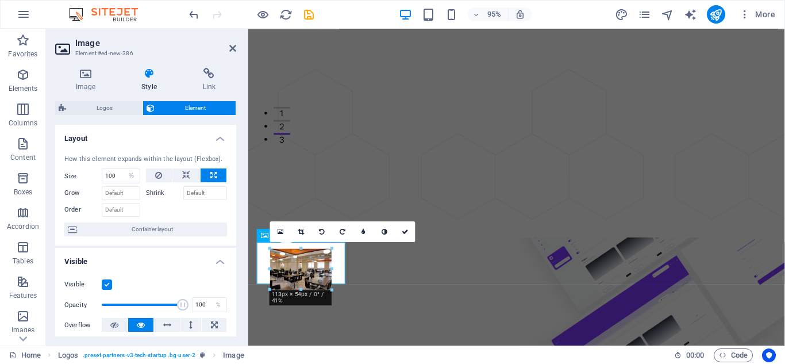
drag, startPoint x: 332, startPoint y: 266, endPoint x: 114, endPoint y: 264, distance: 217.2
click at [357, 281] on div "H2 Text Container Banner Banner Container Banner Menu Bar Spacer Container H1 S…" at bounding box center [516, 77] width 537 height 535
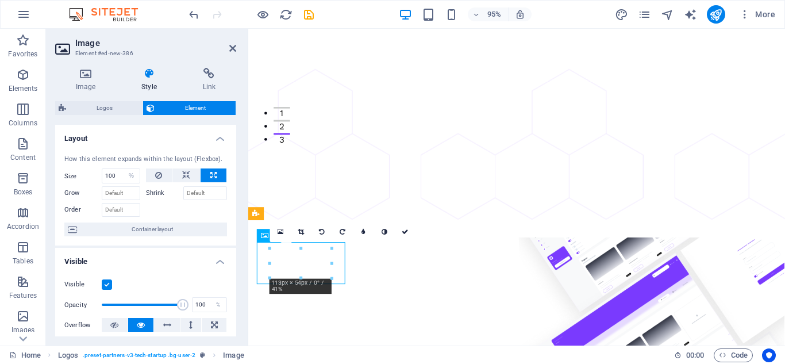
drag, startPoint x: 263, startPoint y: 285, endPoint x: 280, endPoint y: 284, distance: 17.3
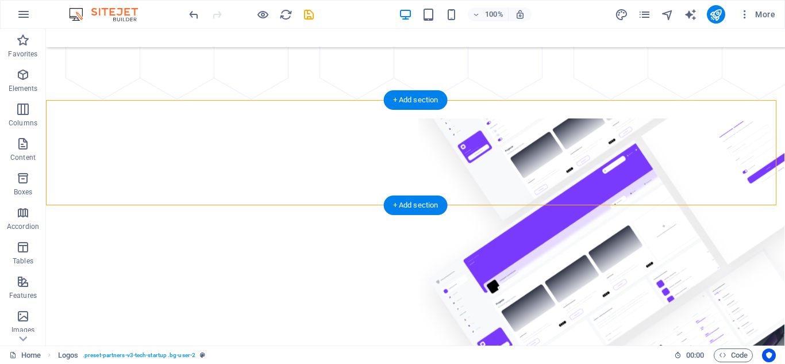
scroll to position [172, 0]
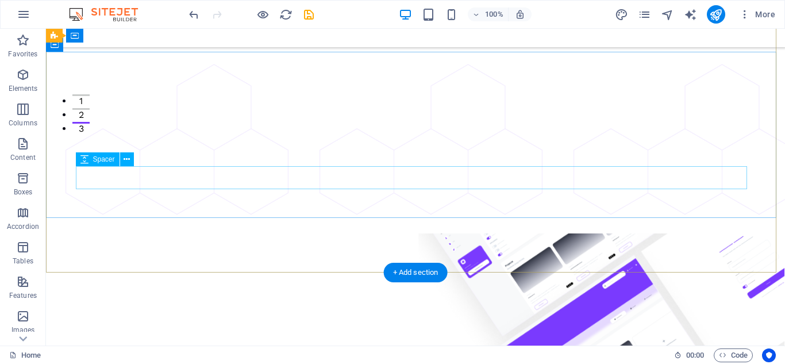
scroll to position [115, 0]
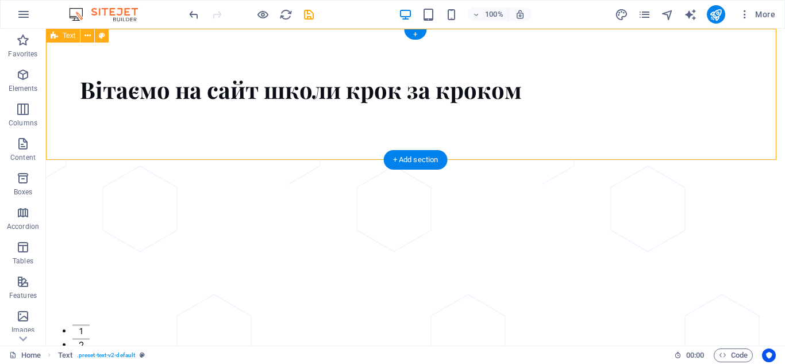
click at [467, 125] on div "Вітаємо на сайт школи крок за кроком" at bounding box center [415, 94] width 739 height 131
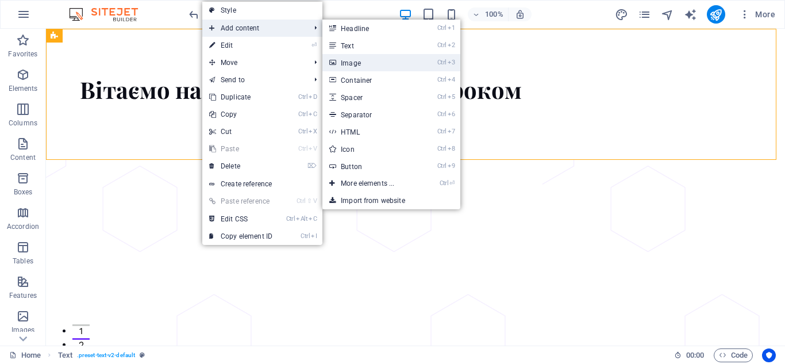
click at [376, 64] on link "Ctrl 3 Image" at bounding box center [369, 62] width 95 height 17
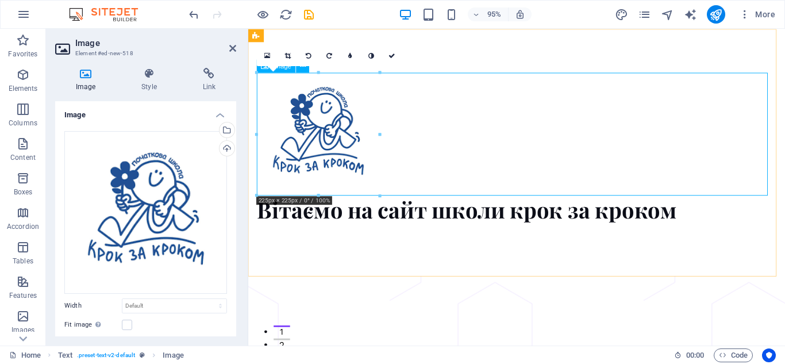
click at [479, 149] on figure at bounding box center [530, 139] width 547 height 129
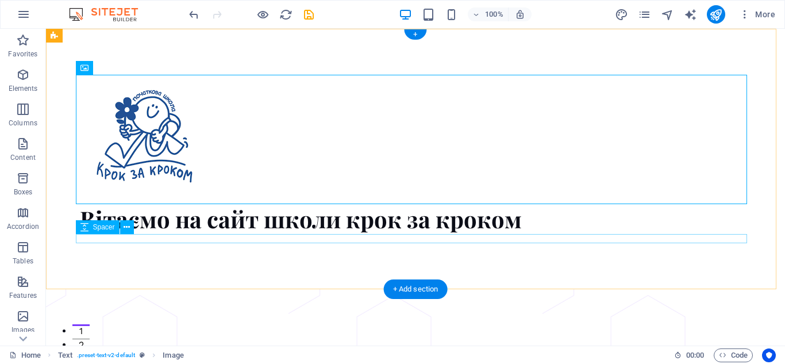
click at [548, 237] on div at bounding box center [415, 238] width 671 height 9
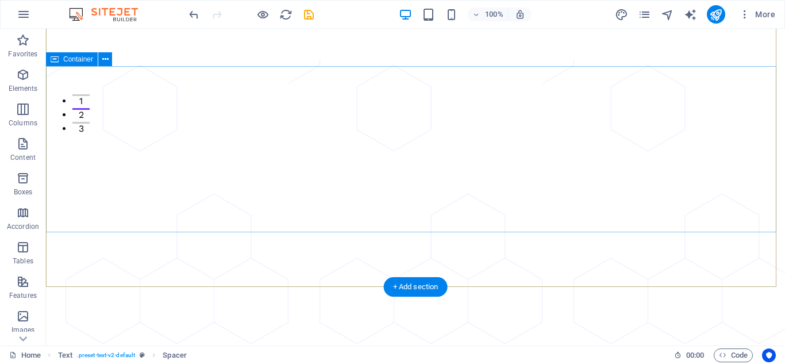
scroll to position [287, 0]
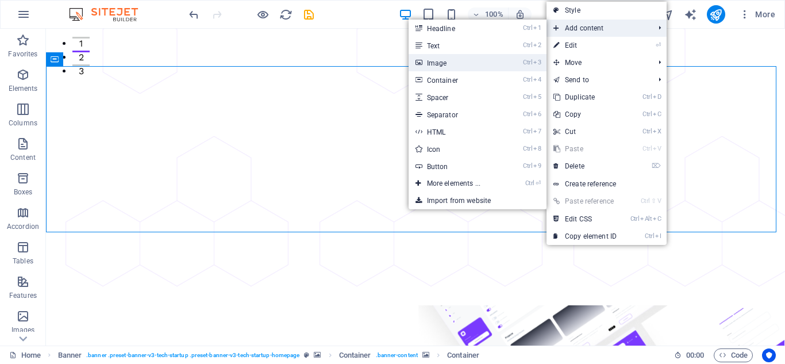
click at [450, 67] on link "Ctrl 3 Image" at bounding box center [456, 62] width 95 height 17
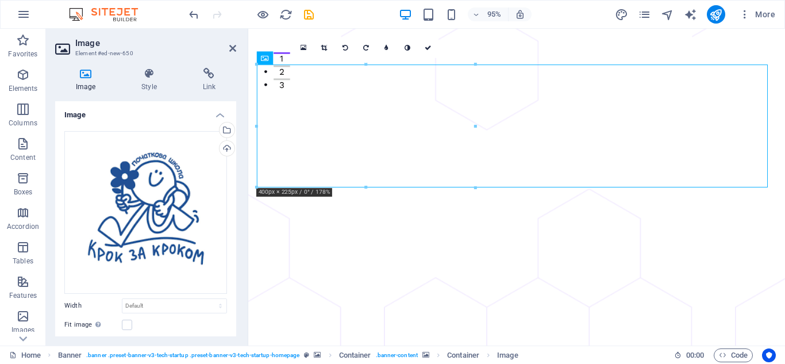
drag, startPoint x: 477, startPoint y: 54, endPoint x: 422, endPoint y: 87, distance: 64.2
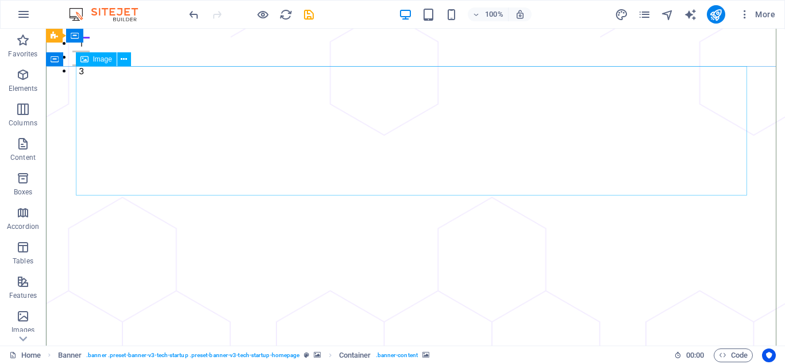
drag, startPoint x: 146, startPoint y: 126, endPoint x: 624, endPoint y: 140, distance: 478.3
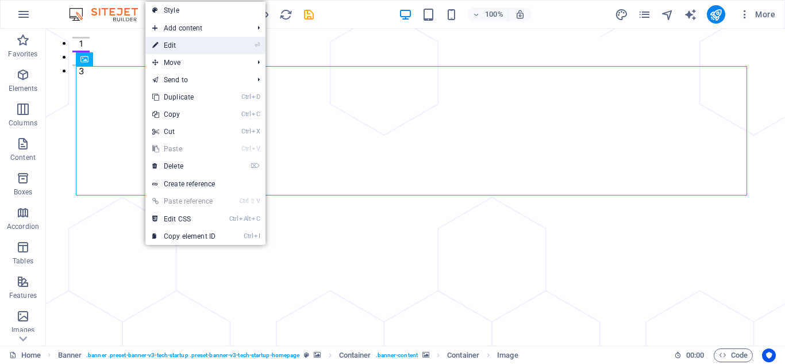
click at [183, 49] on link "⏎ Edit" at bounding box center [183, 45] width 77 height 17
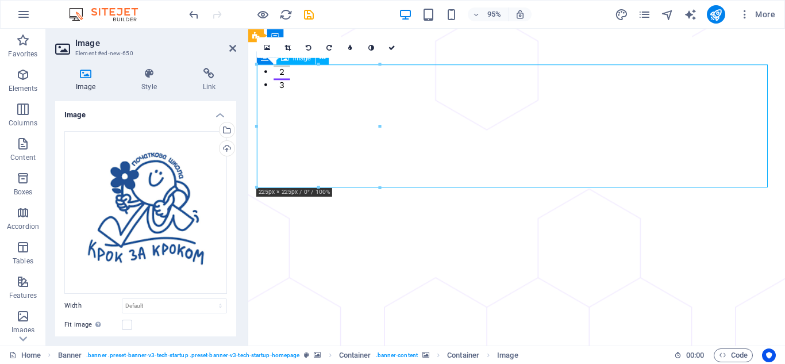
drag, startPoint x: 326, startPoint y: 125, endPoint x: 359, endPoint y: 116, distance: 34.7
drag, startPoint x: 326, startPoint y: 111, endPoint x: 351, endPoint y: 117, distance: 25.2
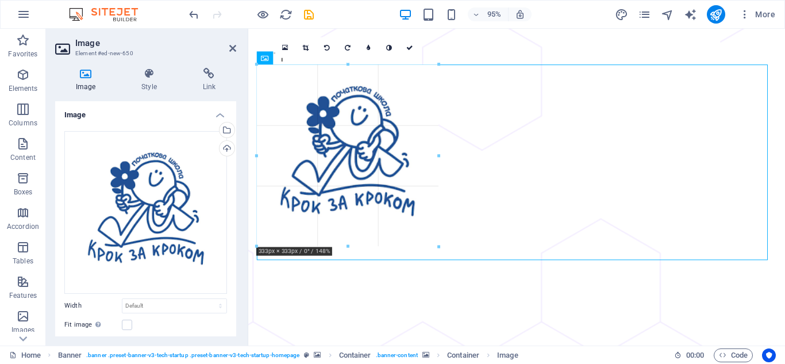
drag, startPoint x: 380, startPoint y: 125, endPoint x: 436, endPoint y: 139, distance: 57.3
type input "326"
select select "px"
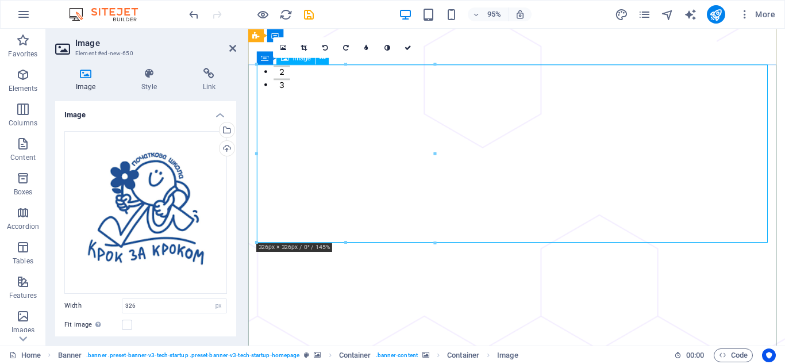
drag, startPoint x: 260, startPoint y: 158, endPoint x: 294, endPoint y: 160, distance: 33.4
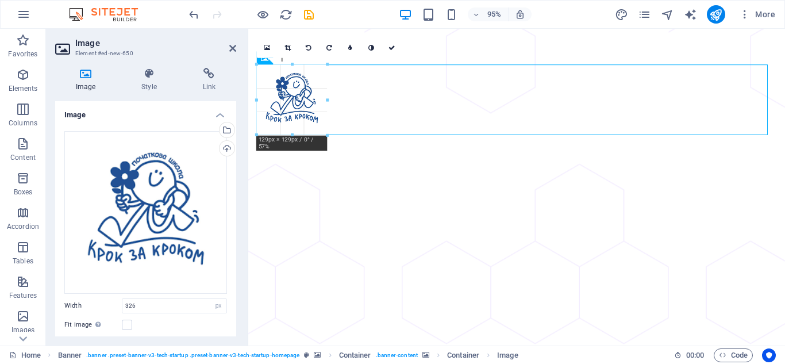
drag, startPoint x: 258, startPoint y: 153, endPoint x: 368, endPoint y: 129, distance: 112.5
type input "129"
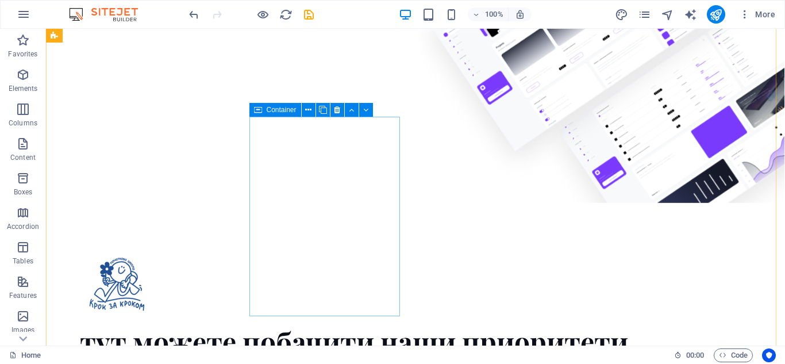
scroll to position [862, 0]
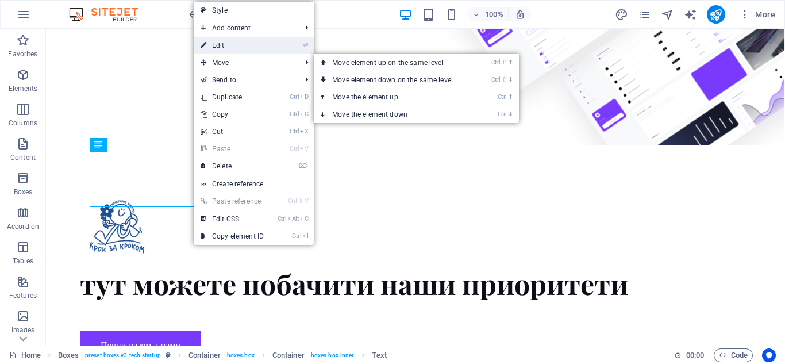
click at [219, 44] on link "⏎ Edit" at bounding box center [232, 45] width 77 height 17
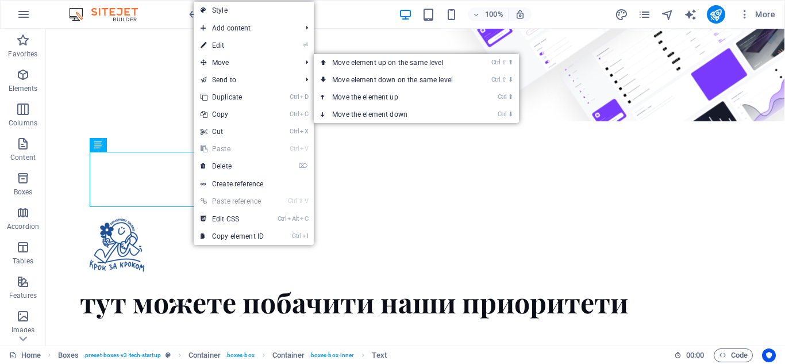
scroll to position [847, 0]
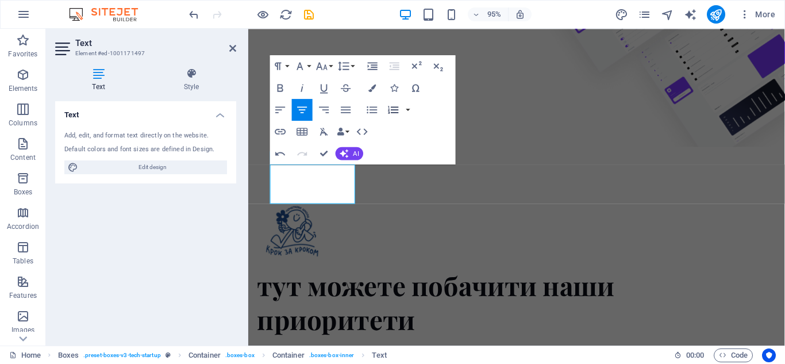
scroll to position [843, 0]
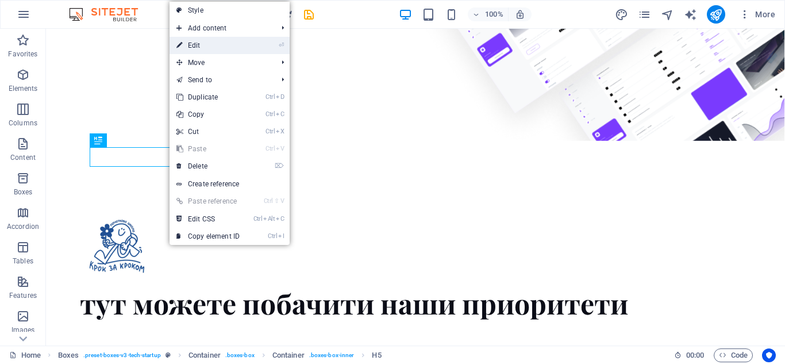
click at [201, 47] on link "⏎ Edit" at bounding box center [208, 45] width 77 height 17
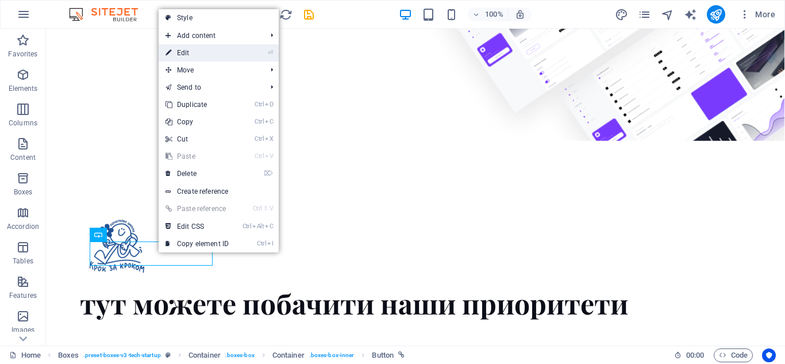
click at [190, 50] on link "⏎ Edit" at bounding box center [197, 52] width 77 height 17
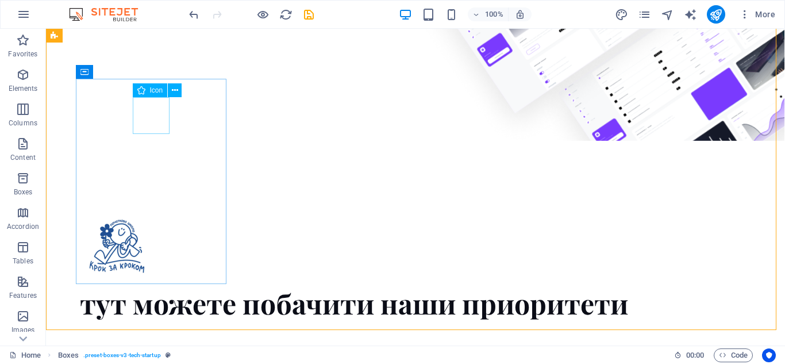
click at [148, 92] on div "Icon" at bounding box center [150, 90] width 35 height 14
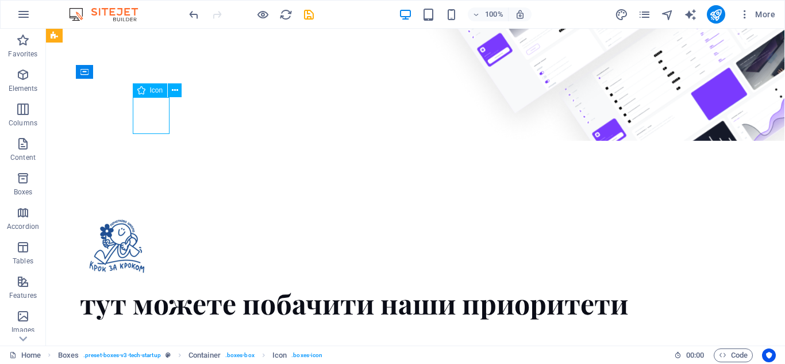
click at [148, 91] on div "Icon" at bounding box center [150, 90] width 35 height 14
click at [172, 87] on icon at bounding box center [175, 90] width 6 height 12
click at [148, 92] on div "Icon" at bounding box center [150, 90] width 35 height 14
click at [139, 91] on icon at bounding box center [141, 90] width 8 height 14
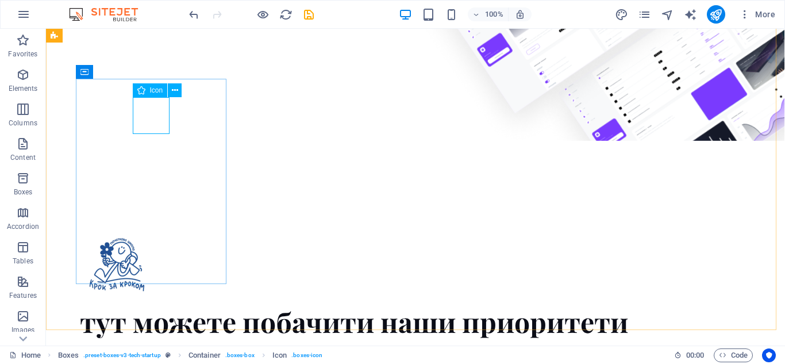
select select "xMidYMid"
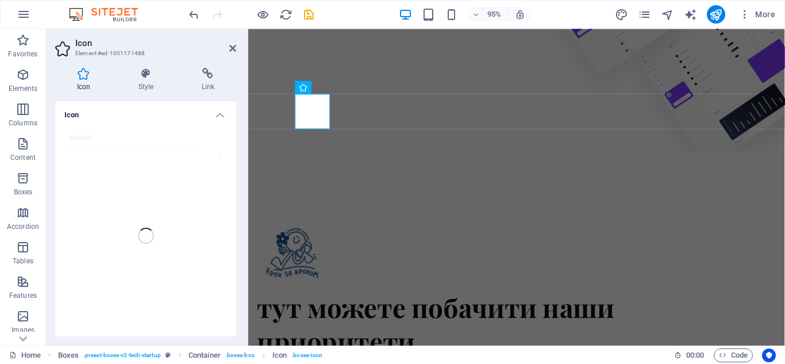
scroll to position [828, 0]
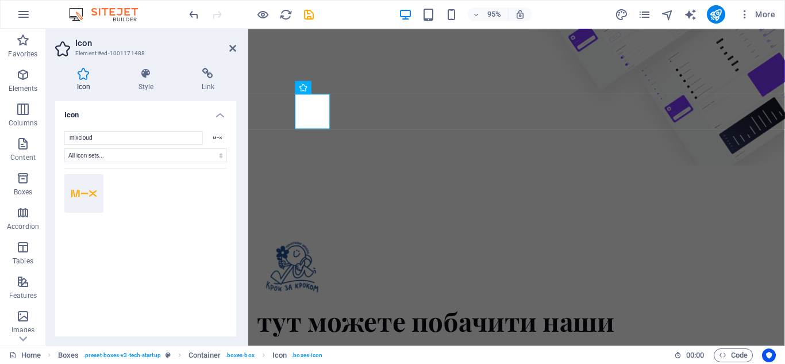
click at [86, 82] on h4 "Icon" at bounding box center [85, 80] width 61 height 24
click at [89, 190] on icon at bounding box center [83, 193] width 25 height 20
drag, startPoint x: 90, startPoint y: 195, endPoint x: 107, endPoint y: 197, distance: 16.8
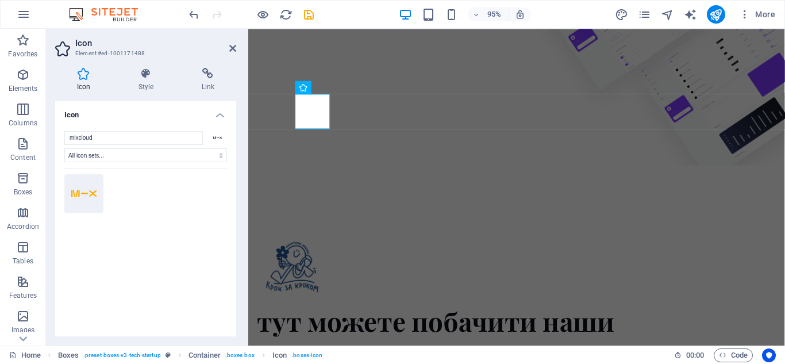
click at [97, 197] on button at bounding box center [83, 193] width 39 height 39
click at [118, 195] on div at bounding box center [145, 251] width 163 height 167
click at [84, 76] on icon at bounding box center [83, 73] width 57 height 11
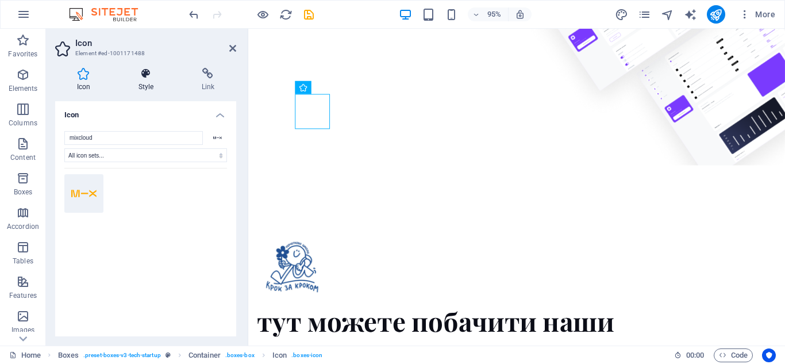
click at [146, 84] on h4 "Style" at bounding box center [148, 80] width 63 height 24
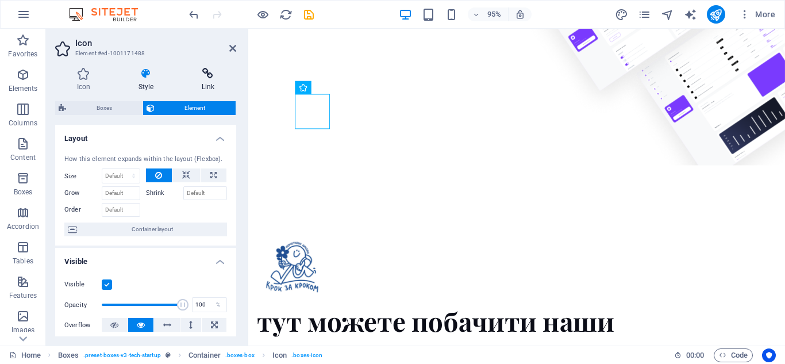
click at [214, 70] on icon at bounding box center [208, 73] width 56 height 11
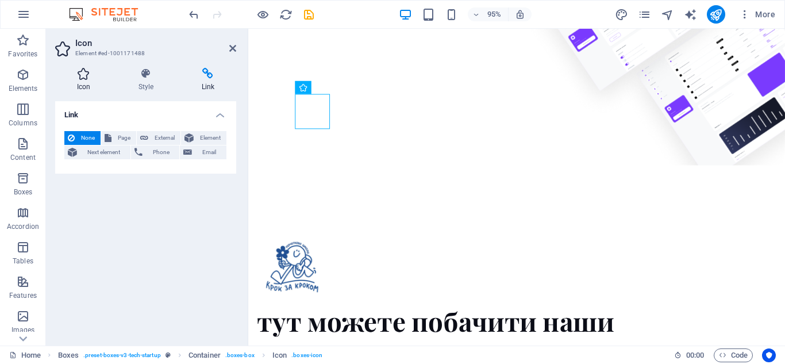
click at [80, 80] on h4 "Icon" at bounding box center [85, 80] width 61 height 24
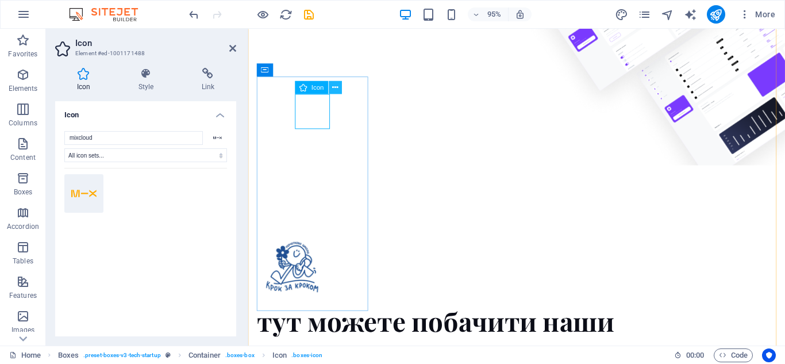
click at [332, 90] on icon at bounding box center [335, 87] width 6 height 11
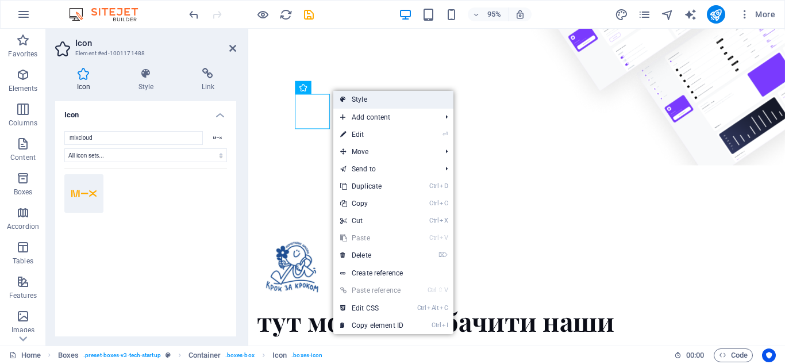
click at [362, 99] on link "Style" at bounding box center [393, 99] width 120 height 17
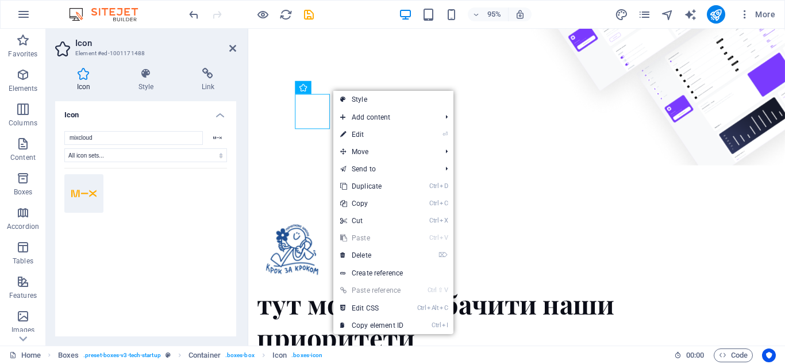
select select "px"
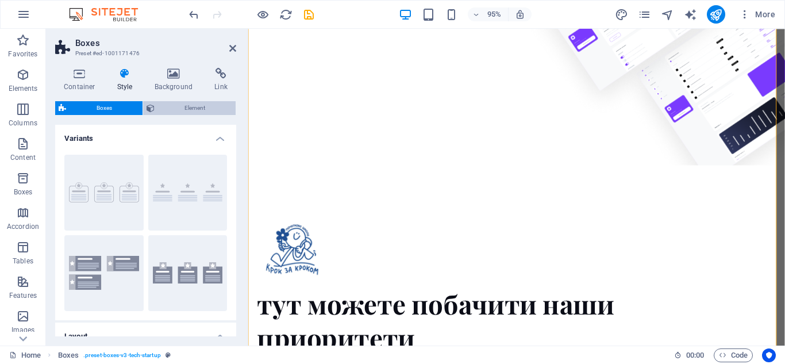
click at [186, 103] on span "Element" at bounding box center [195, 108] width 75 height 14
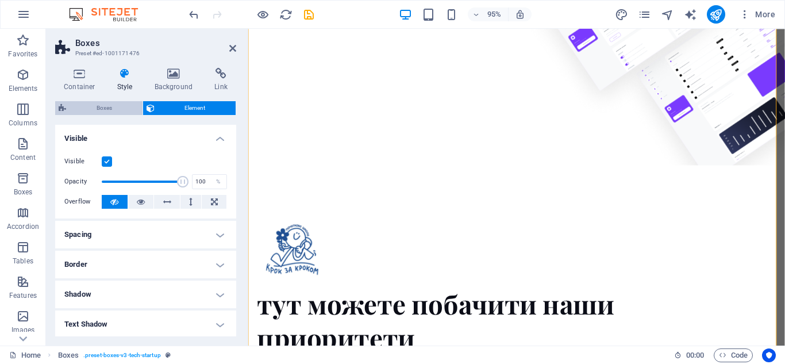
click at [116, 110] on span "Boxes" at bounding box center [105, 108] width 70 height 14
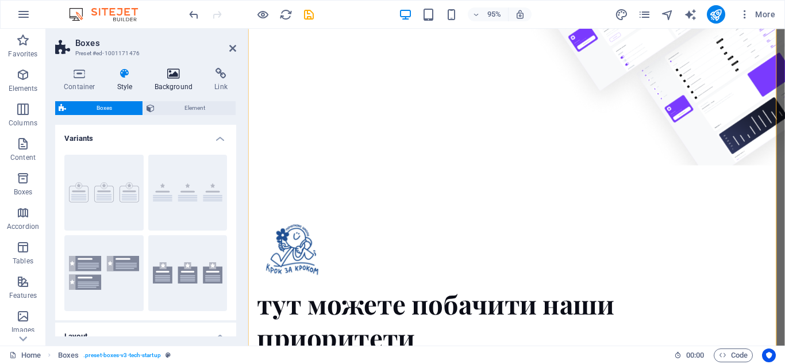
click at [179, 84] on h4 "Background" at bounding box center [176, 80] width 60 height 24
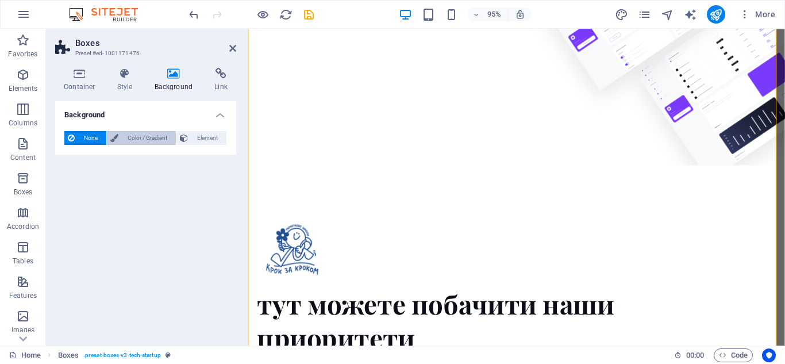
drag, startPoint x: 201, startPoint y: 137, endPoint x: 164, endPoint y: 140, distance: 37.5
click at [201, 137] on span "Element" at bounding box center [207, 138] width 32 height 14
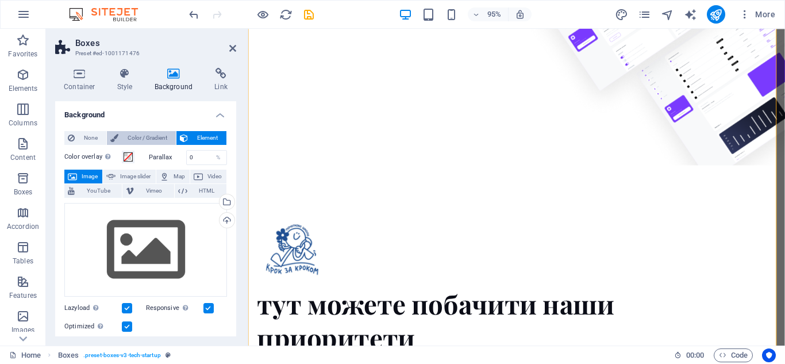
click at [141, 138] on span "Color / Gradient" at bounding box center [147, 138] width 51 height 14
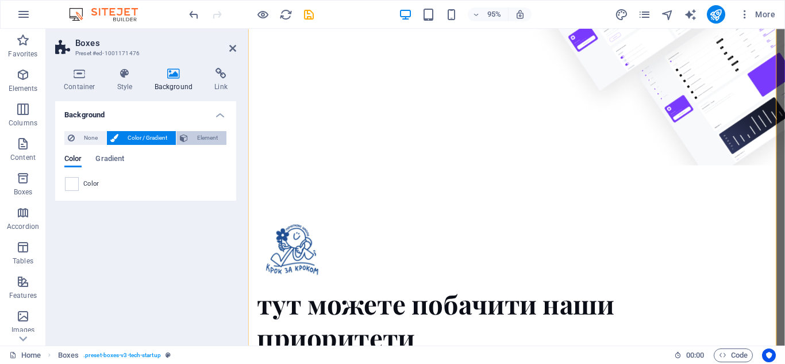
click at [186, 136] on icon at bounding box center [184, 138] width 8 height 14
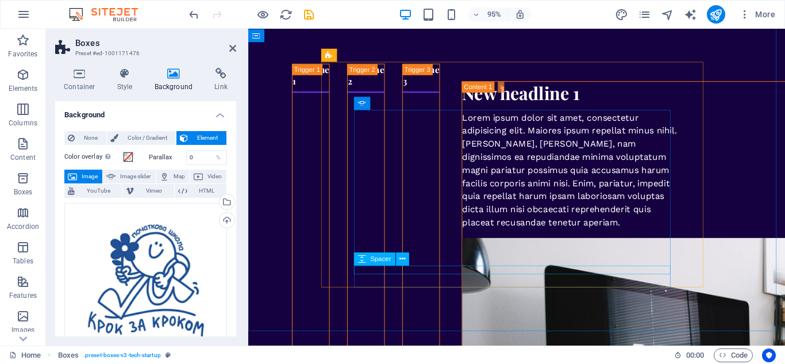
scroll to position [4080, 0]
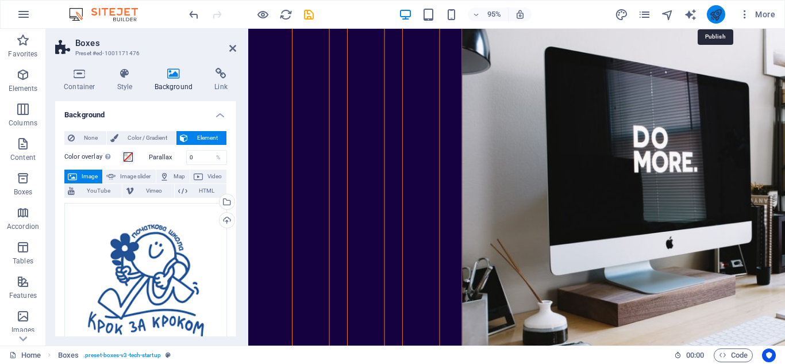
click at [718, 14] on icon "publish" at bounding box center [715, 14] width 13 height 13
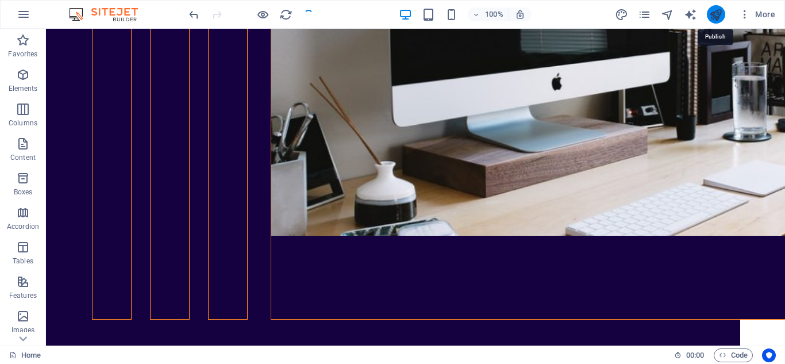
scroll to position [776, 0]
